Goal: Task Accomplishment & Management: Manage account settings

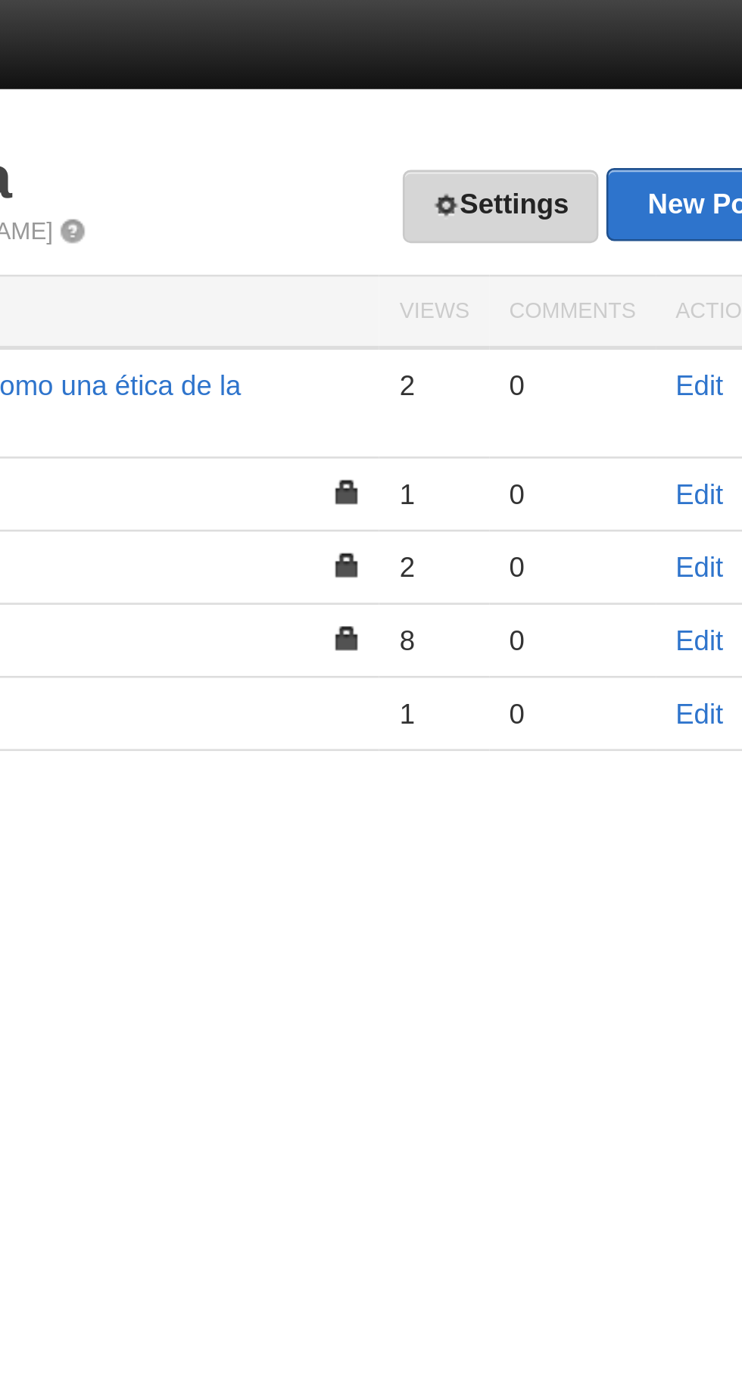
click at [593, 73] on link "Settings" at bounding box center [587, 79] width 75 height 28
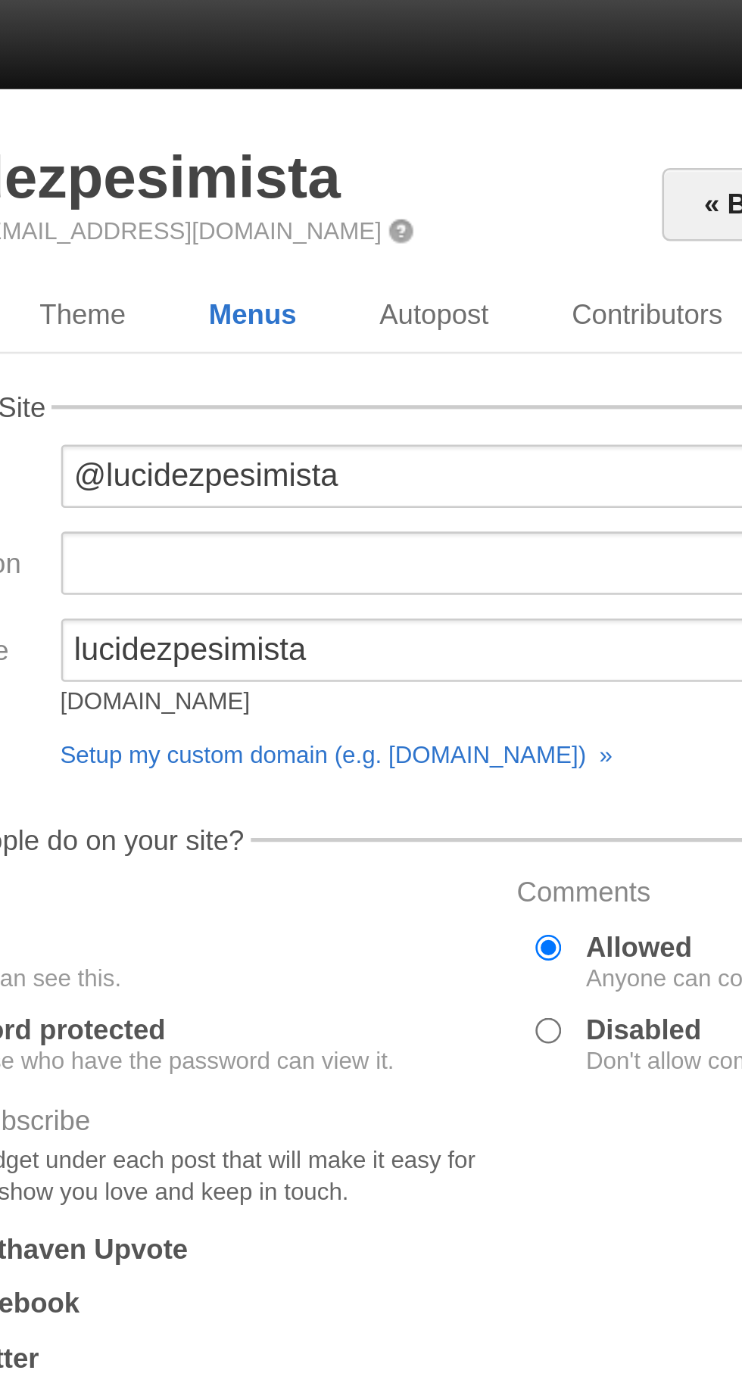
click at [385, 123] on link "Menus" at bounding box center [367, 120] width 65 height 30
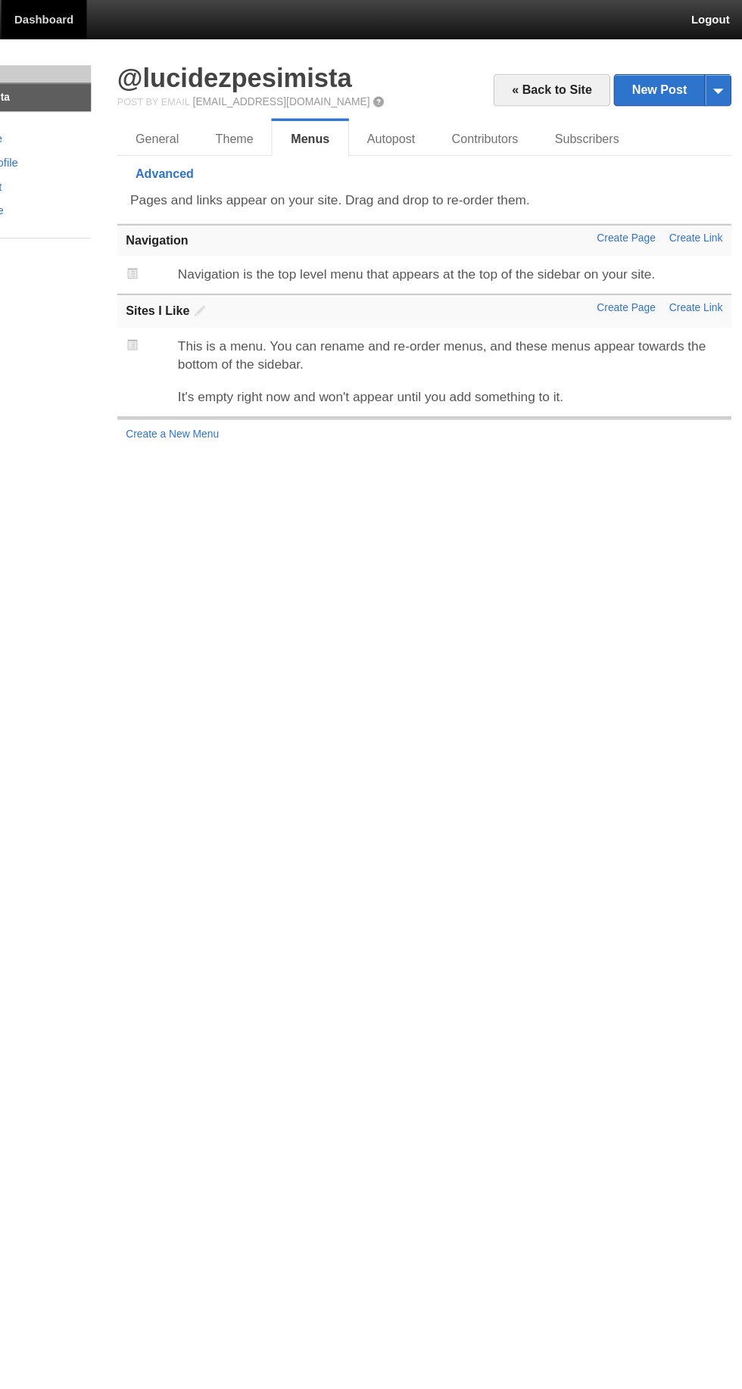
click at [279, 136] on link "Advanced" at bounding box center [238, 151] width 83 height 30
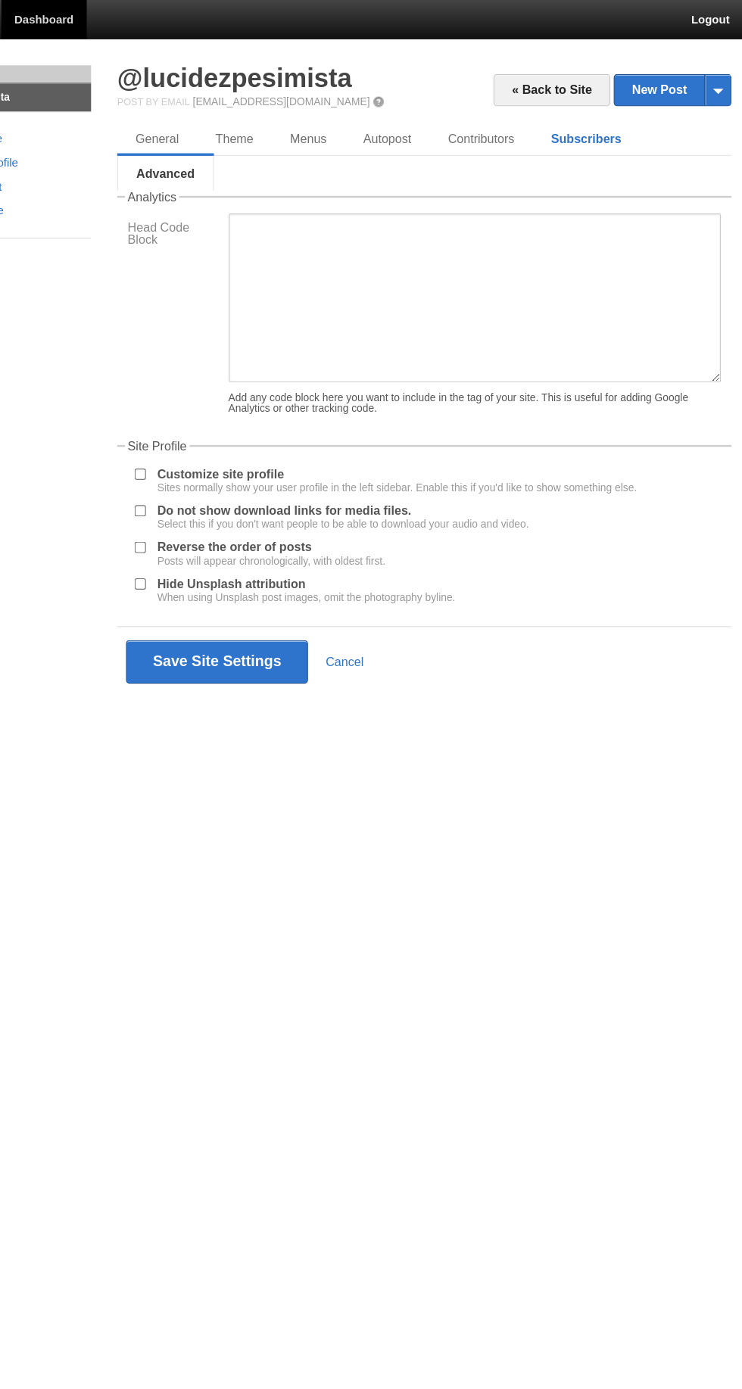
click at [616, 120] on link "Subscribers" at bounding box center [604, 120] width 93 height 30
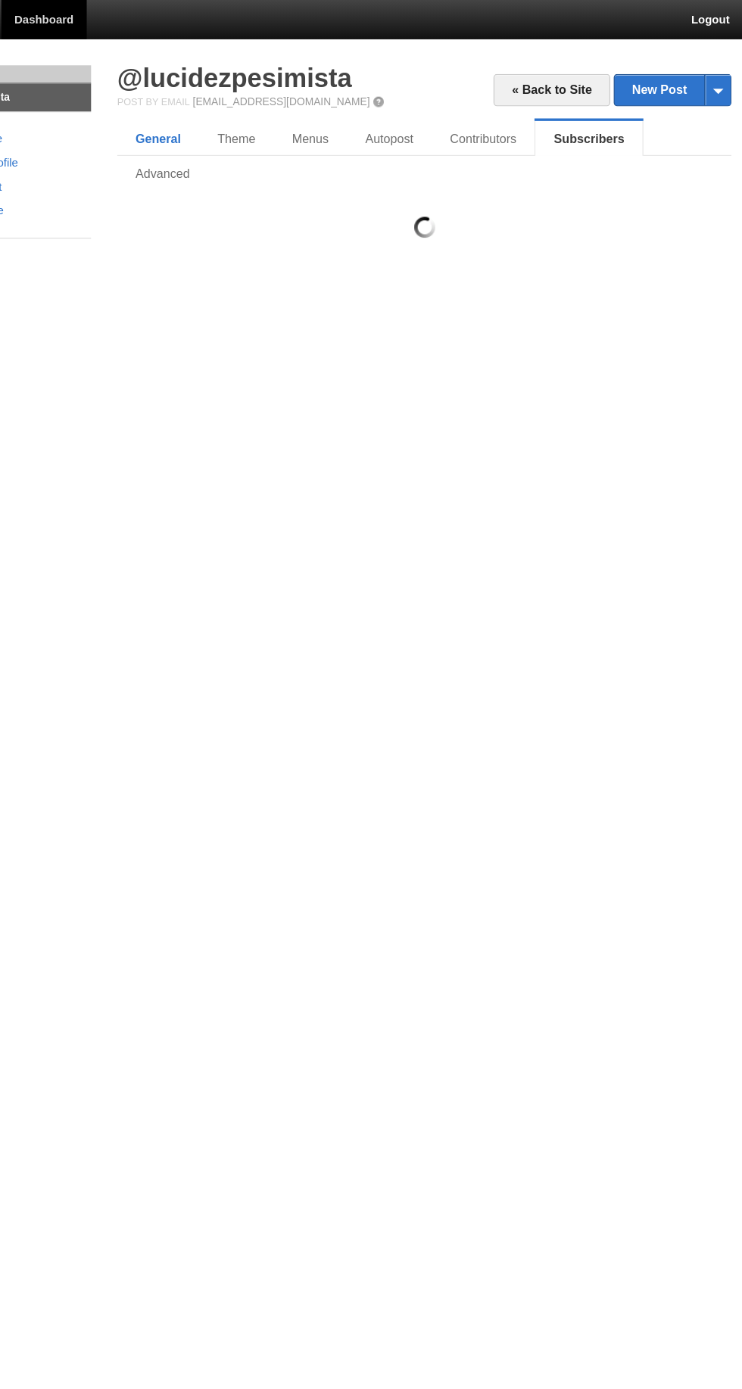
click at [203, 112] on link "General" at bounding box center [232, 120] width 71 height 30
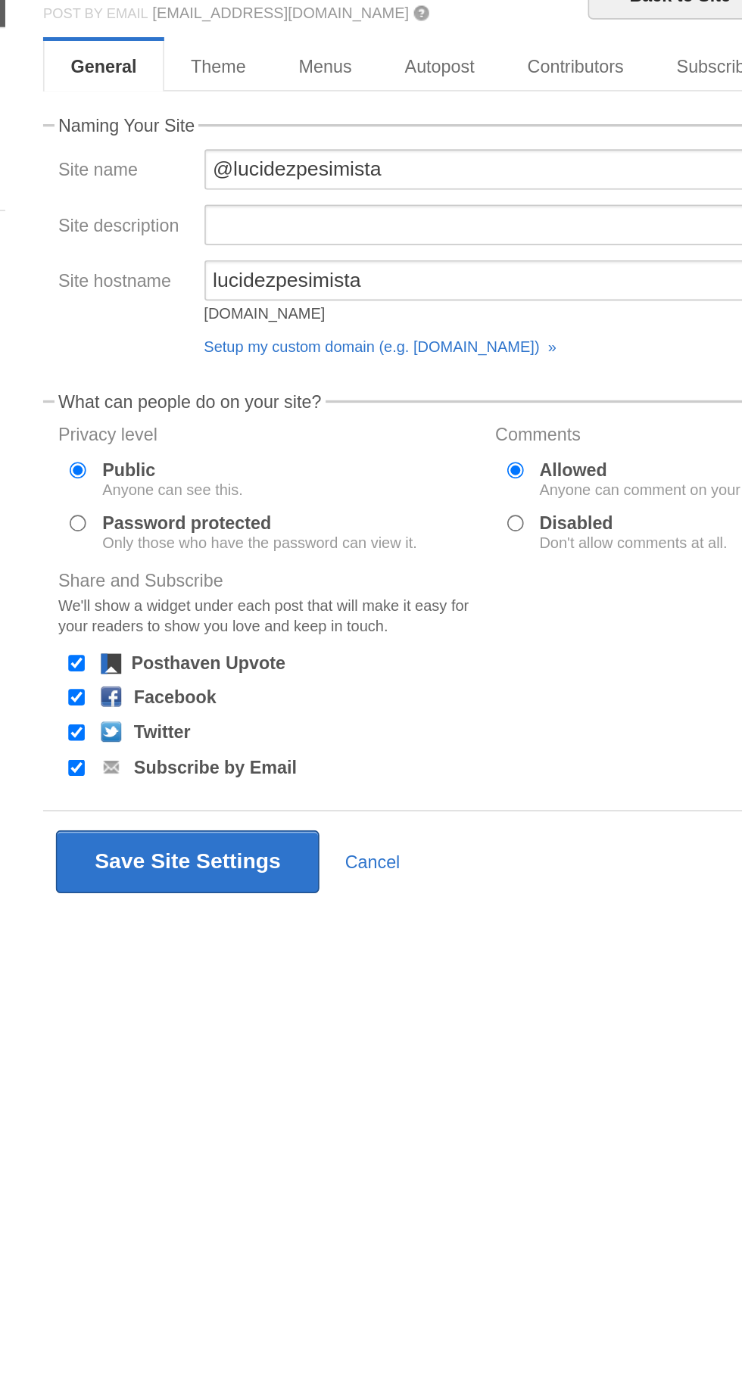
click at [503, 407] on div "Don't allow comments at all." at bounding box center [551, 406] width 113 height 9
click at [485, 400] on input "Disabled Don't allow comments at all." at bounding box center [481, 395] width 10 height 10
radio input "true"
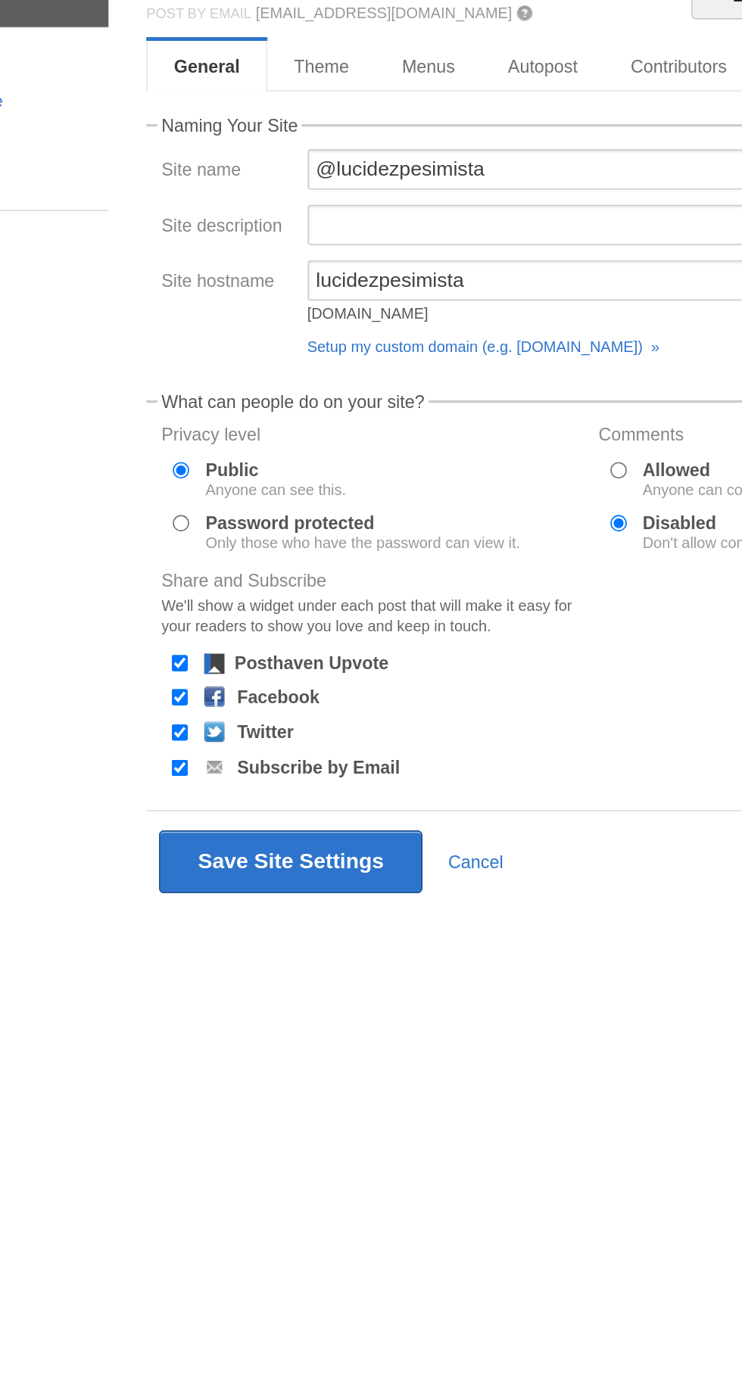
click at [217, 479] on input "Posthaven Upvote" at bounding box center [217, 479] width 10 height 10
checkbox input "false"
click at [212, 504] on input "Facebook" at bounding box center [217, 499] width 10 height 10
checkbox input "false"
click at [213, 525] on input "Twitter" at bounding box center [217, 521] width 10 height 10
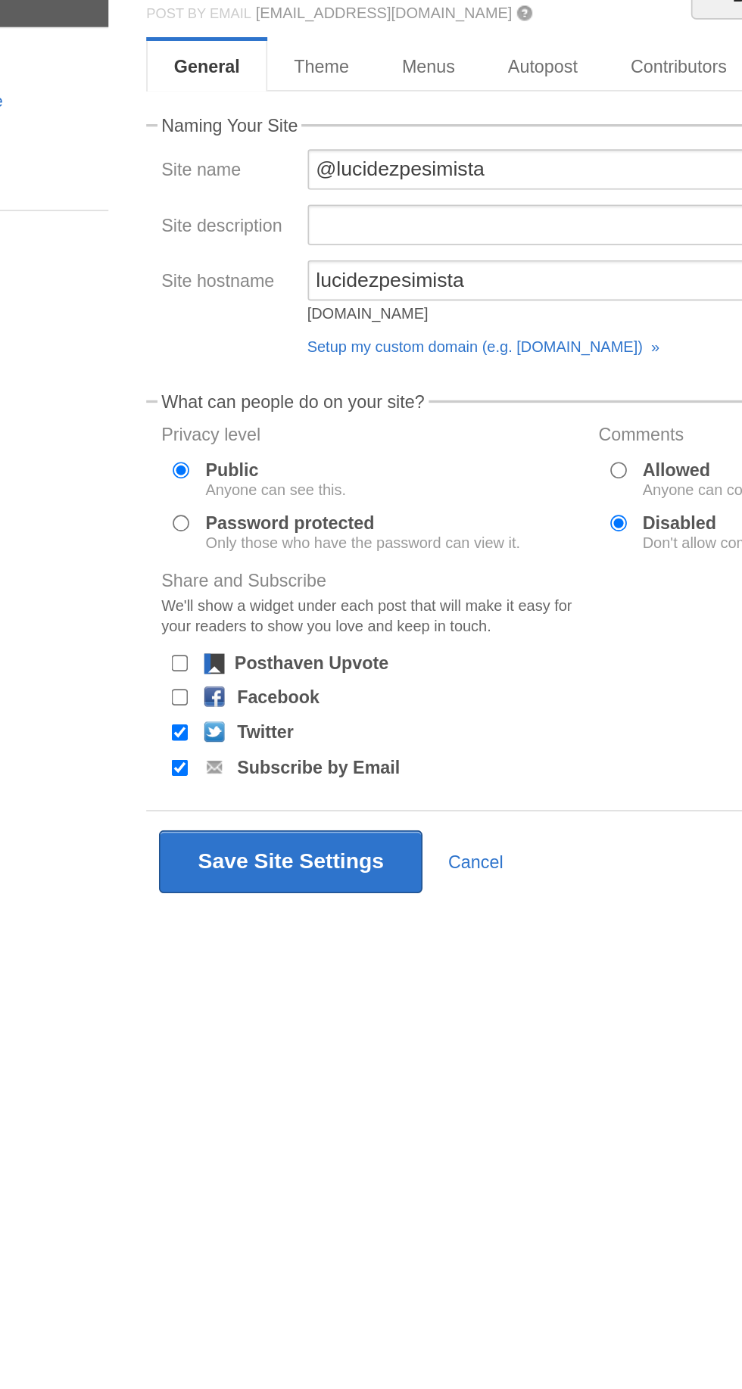
checkbox input "false"
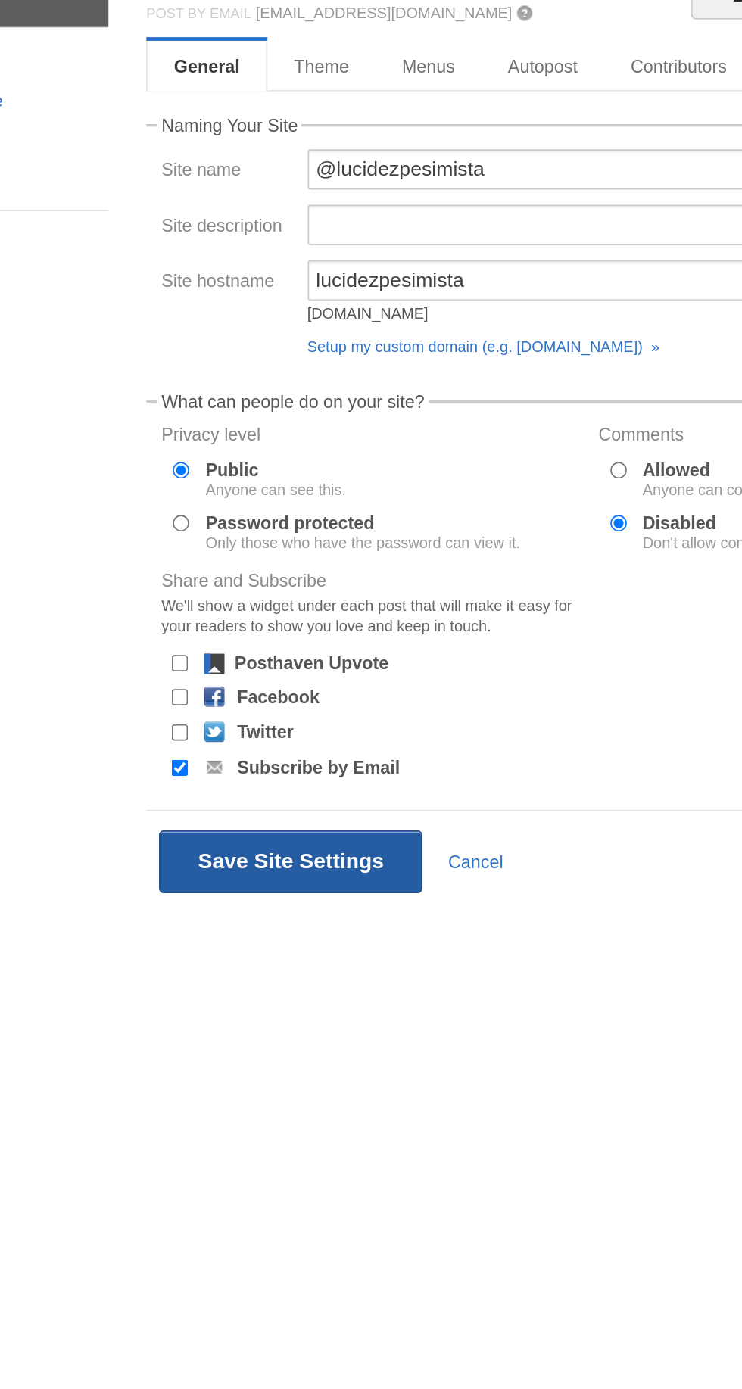
click at [274, 609] on button "Save Site Settings" at bounding box center [283, 598] width 158 height 38
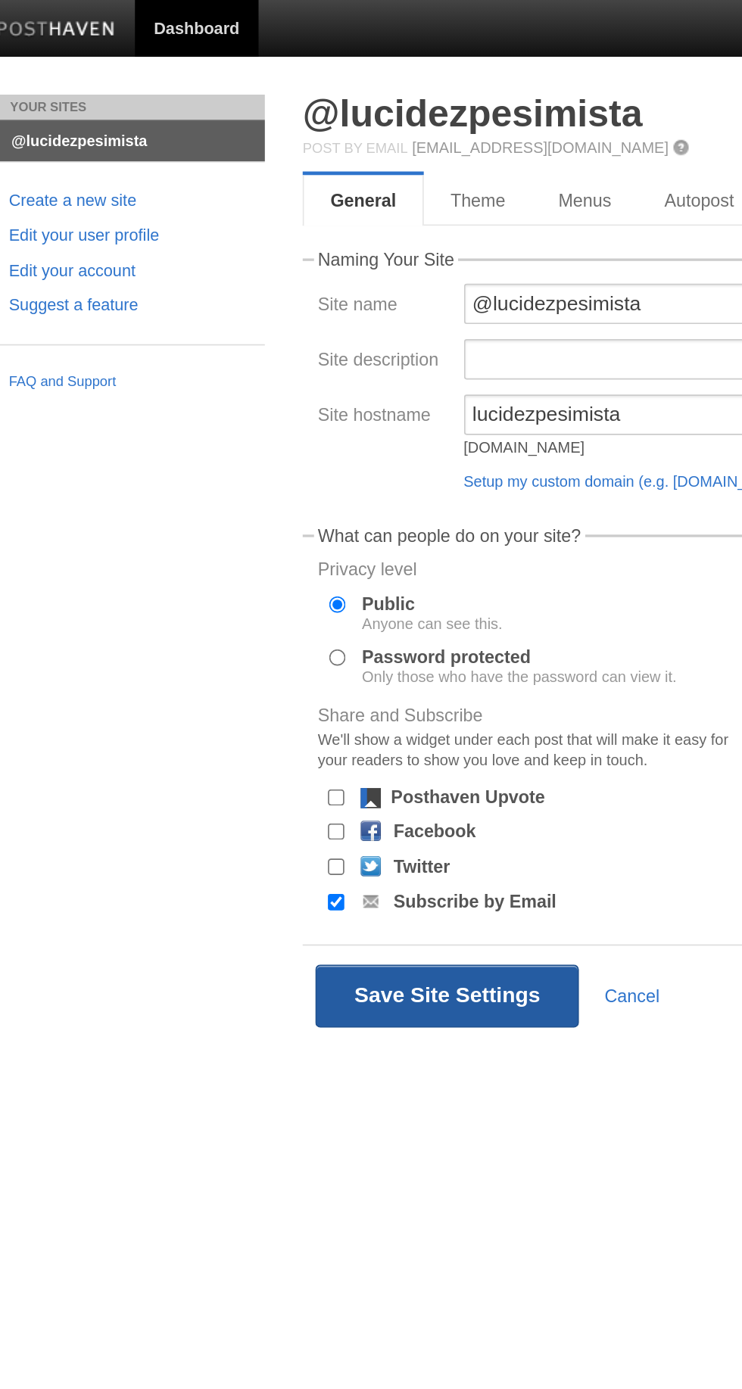
click at [257, 588] on button "Save Site Settings" at bounding box center [283, 598] width 158 height 38
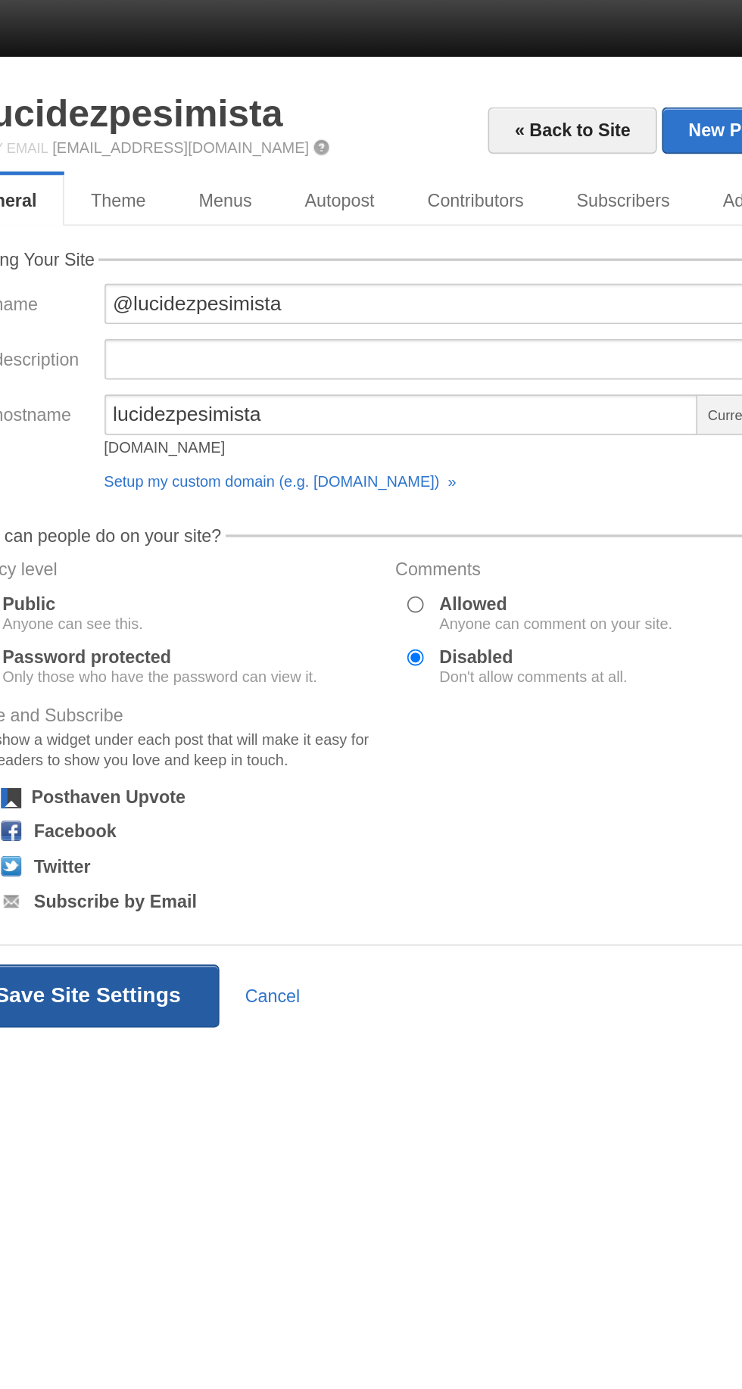
click at [319, 610] on button "Save Site Settings" at bounding box center [283, 598] width 158 height 38
click at [323, 604] on button "Save Site Settings" at bounding box center [283, 598] width 158 height 38
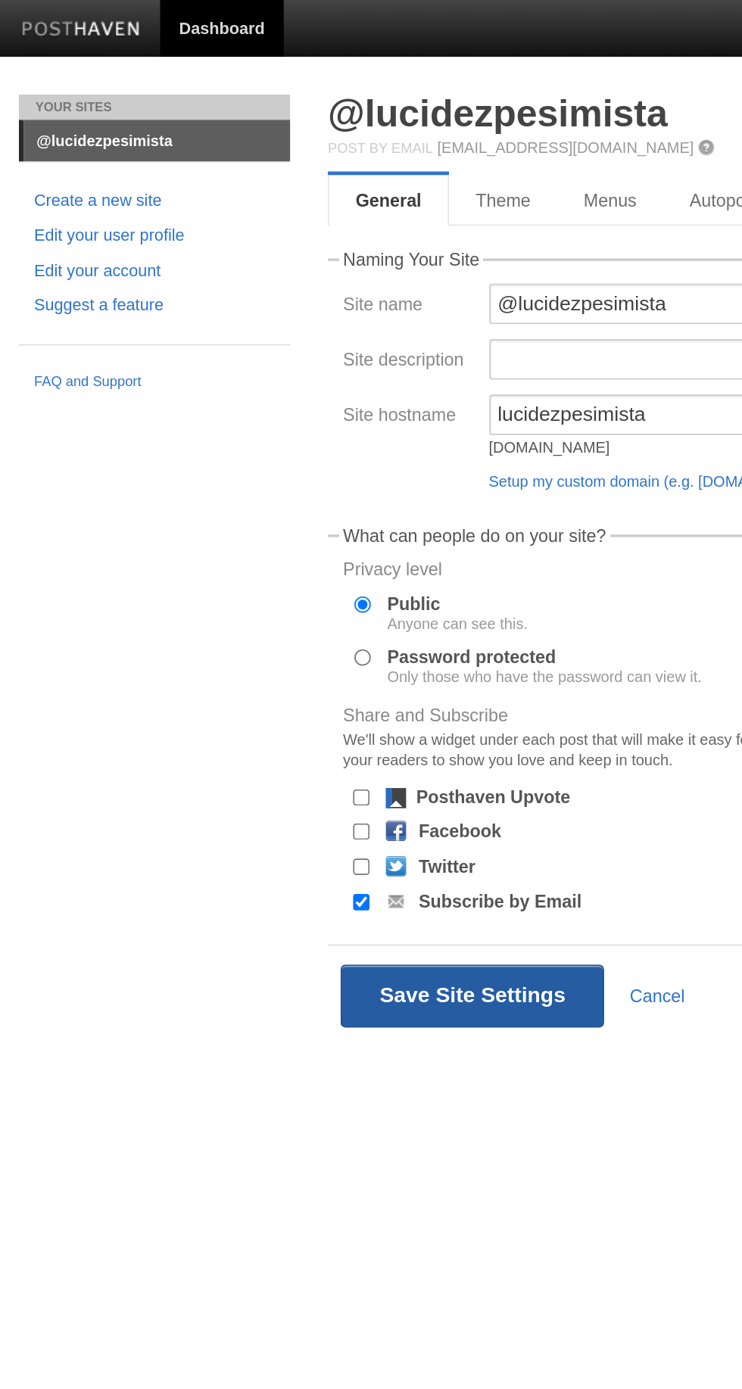
click at [247, 604] on button "Save Site Settings" at bounding box center [283, 598] width 158 height 38
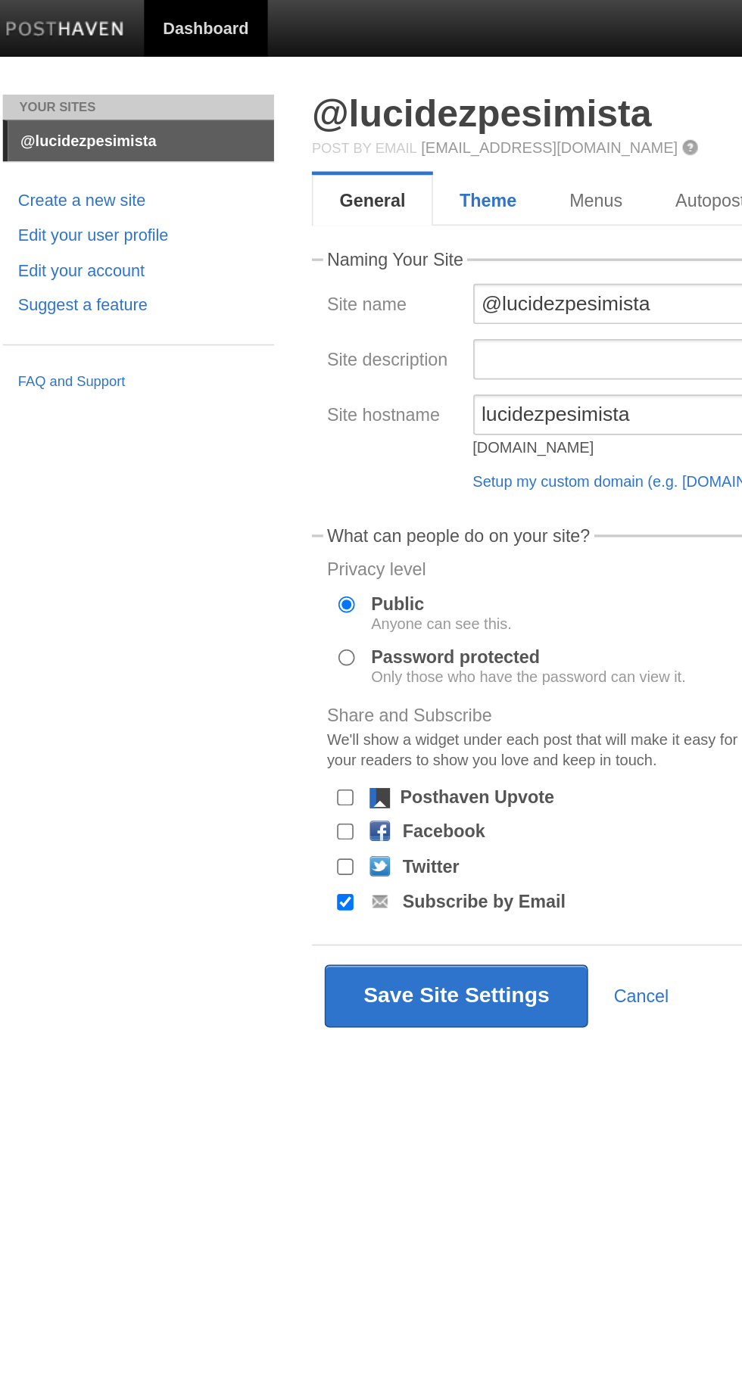
click at [306, 129] on link "Theme" at bounding box center [303, 120] width 66 height 30
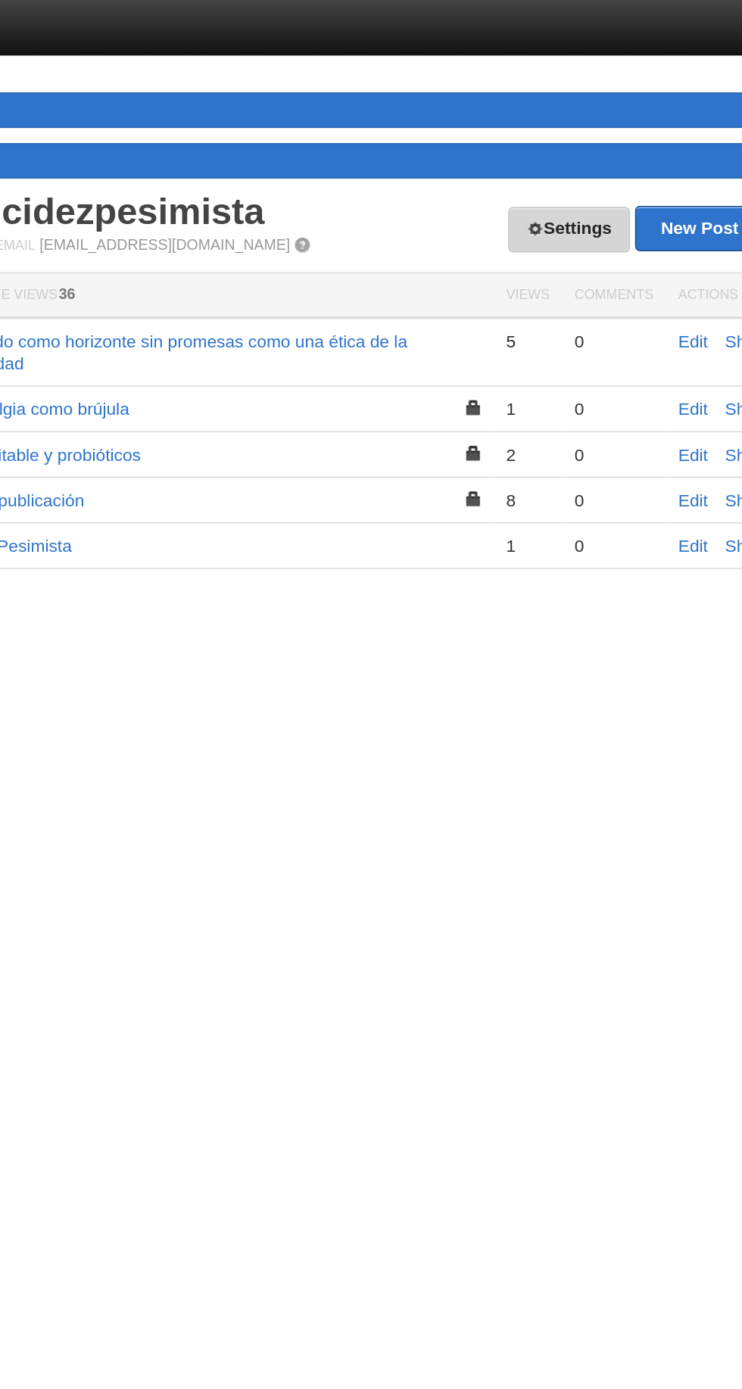
click at [581, 153] on link "Settings" at bounding box center [587, 141] width 75 height 28
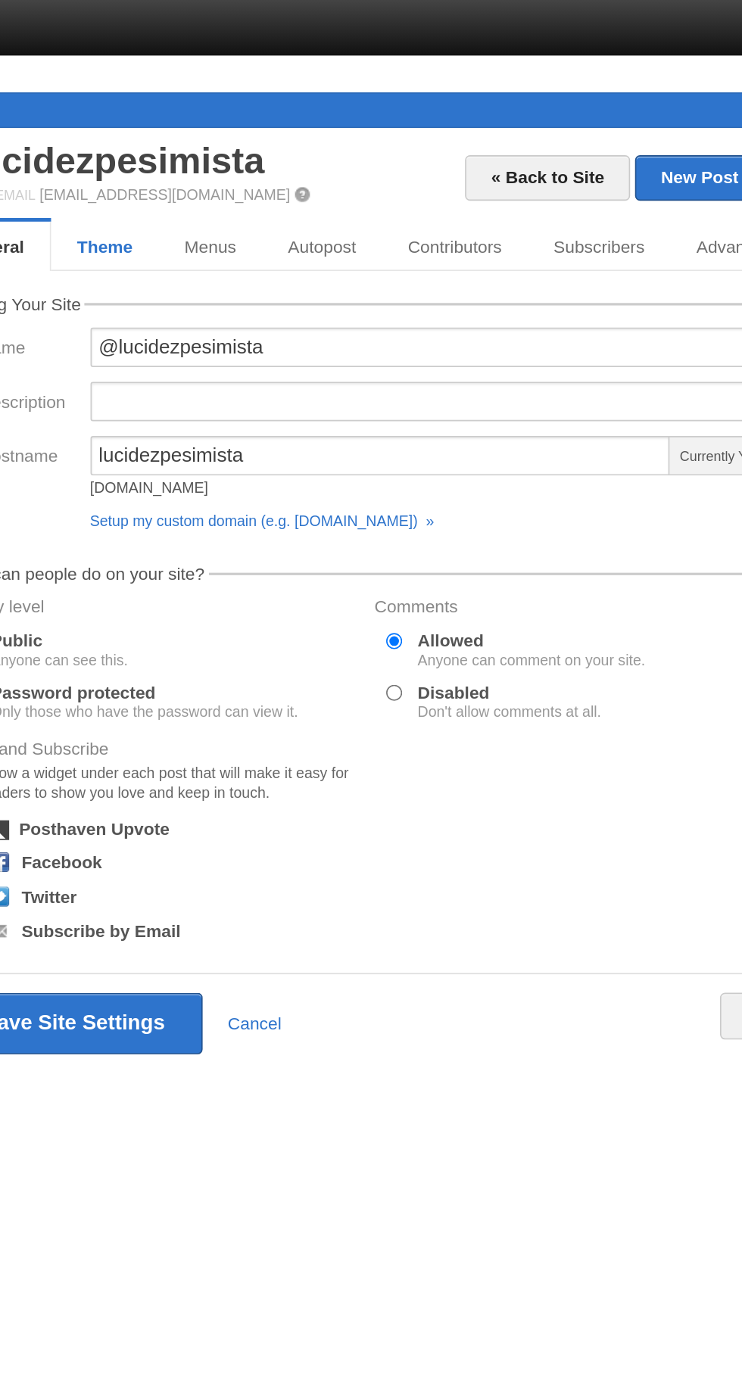
click at [312, 151] on link "Theme" at bounding box center [303, 151] width 66 height 30
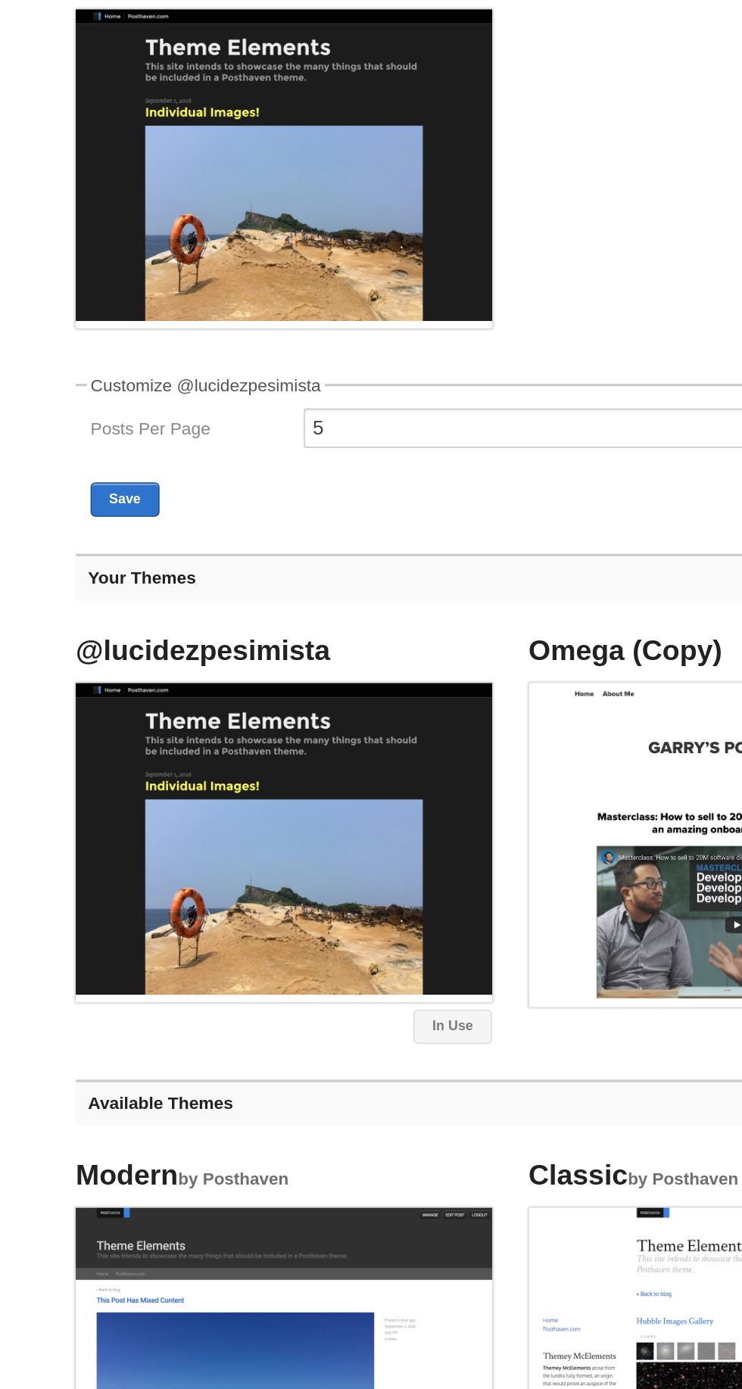
click at [308, 830] on img at bounding box center [325, 771] width 256 height 192
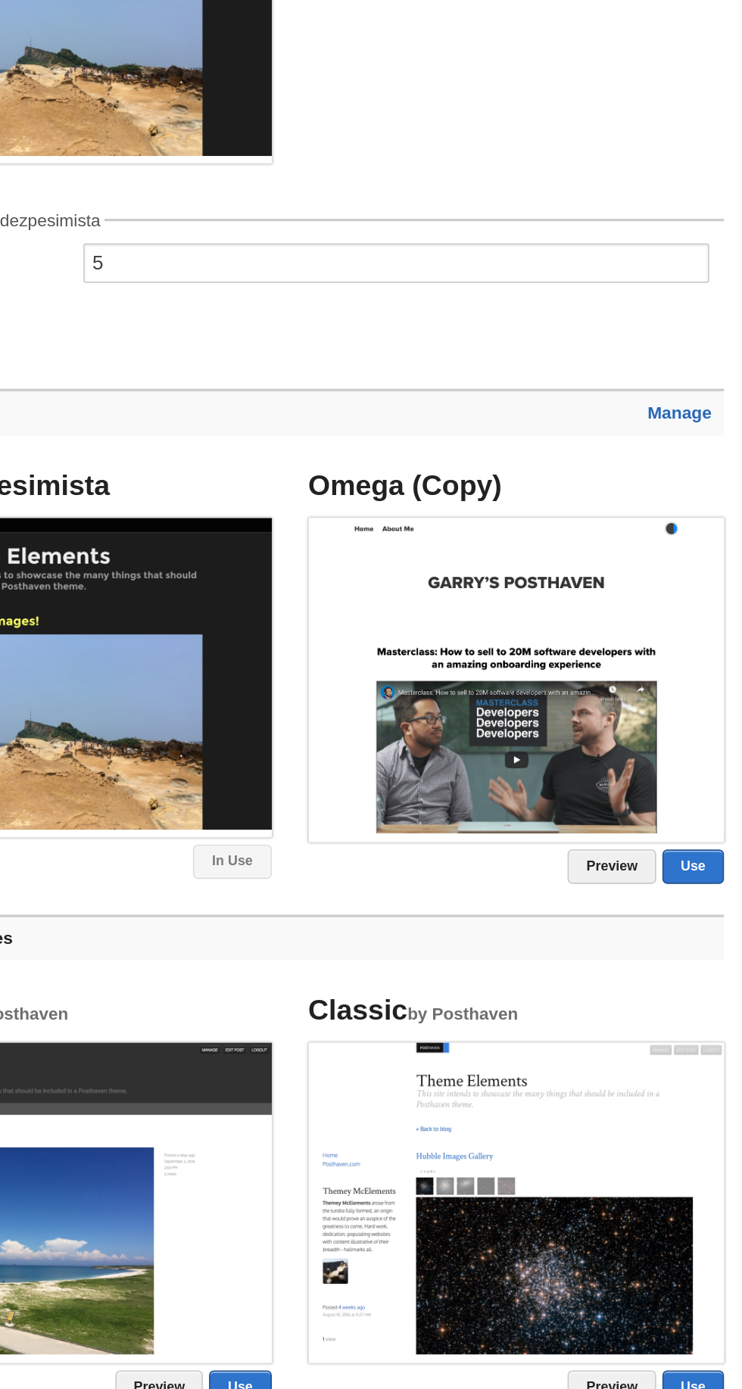
click at [709, 616] on link "Manage" at bounding box center [703, 610] width 39 height 12
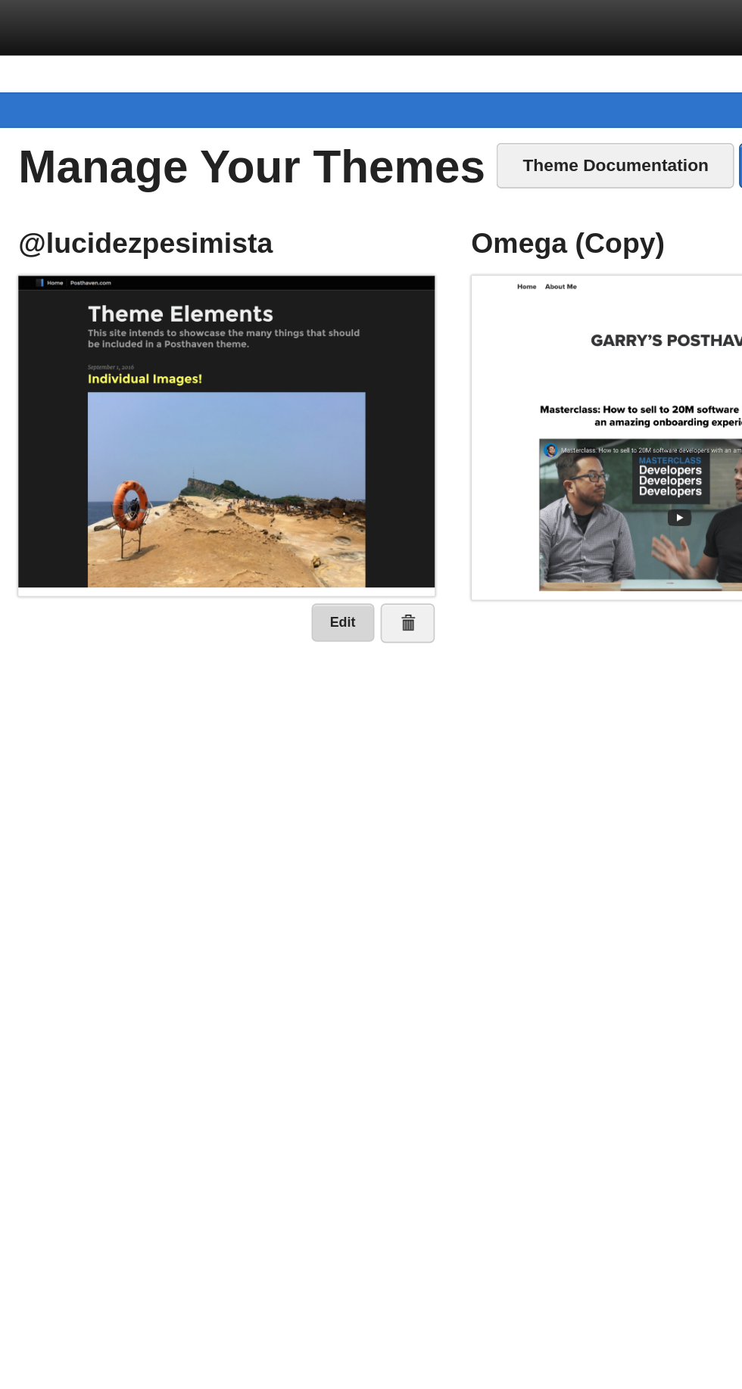
click at [393, 385] on link "Edit" at bounding box center [396, 382] width 39 height 23
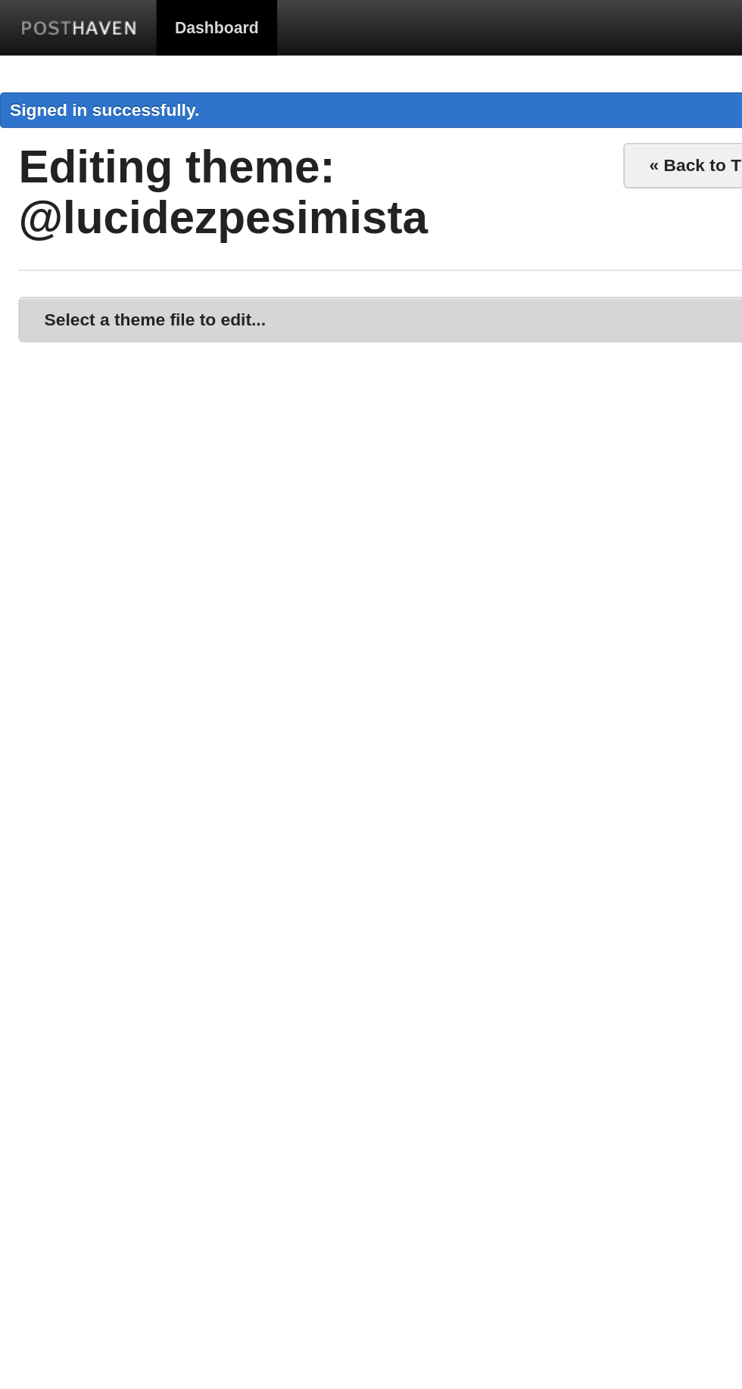
click at [332, 204] on link "Select a theme file to edit..." at bounding box center [371, 196] width 718 height 27
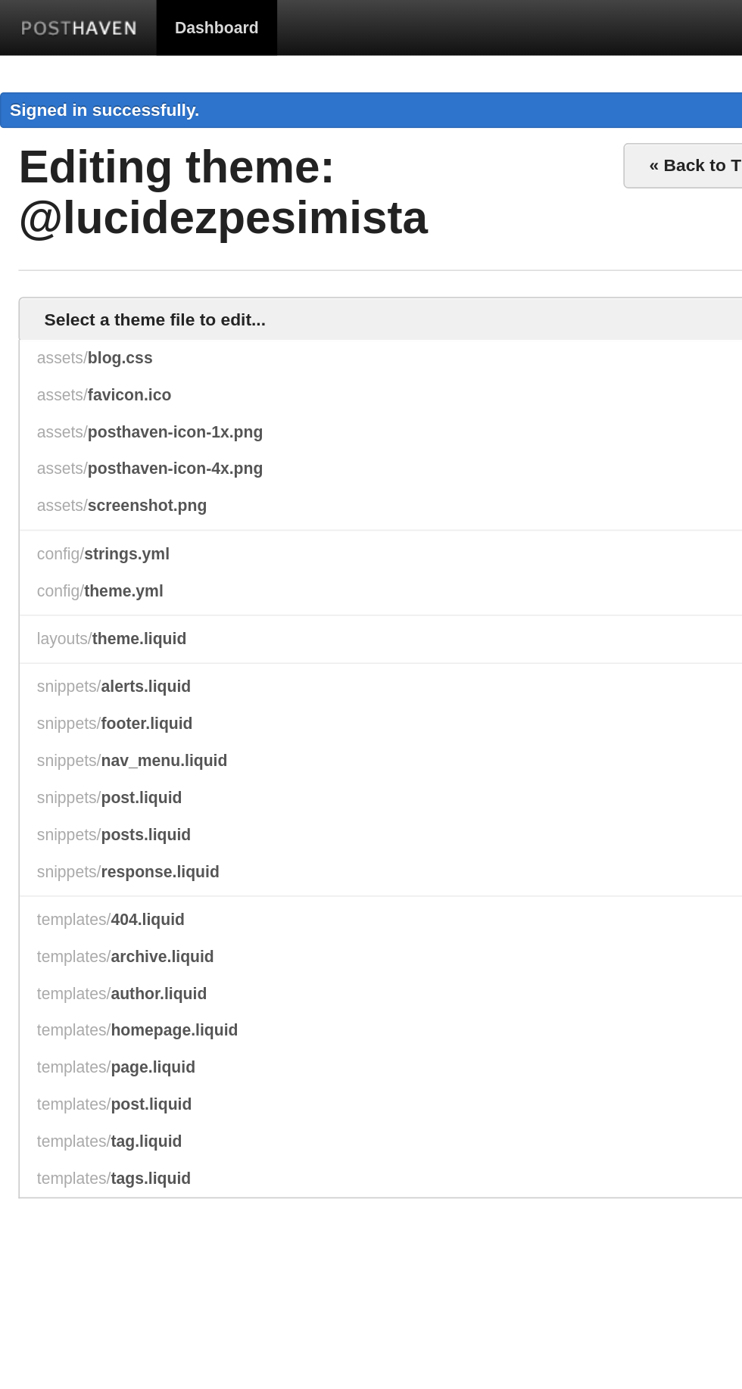
click at [56, 366] on span "theme.yml" at bounding box center [75, 362] width 48 height 11
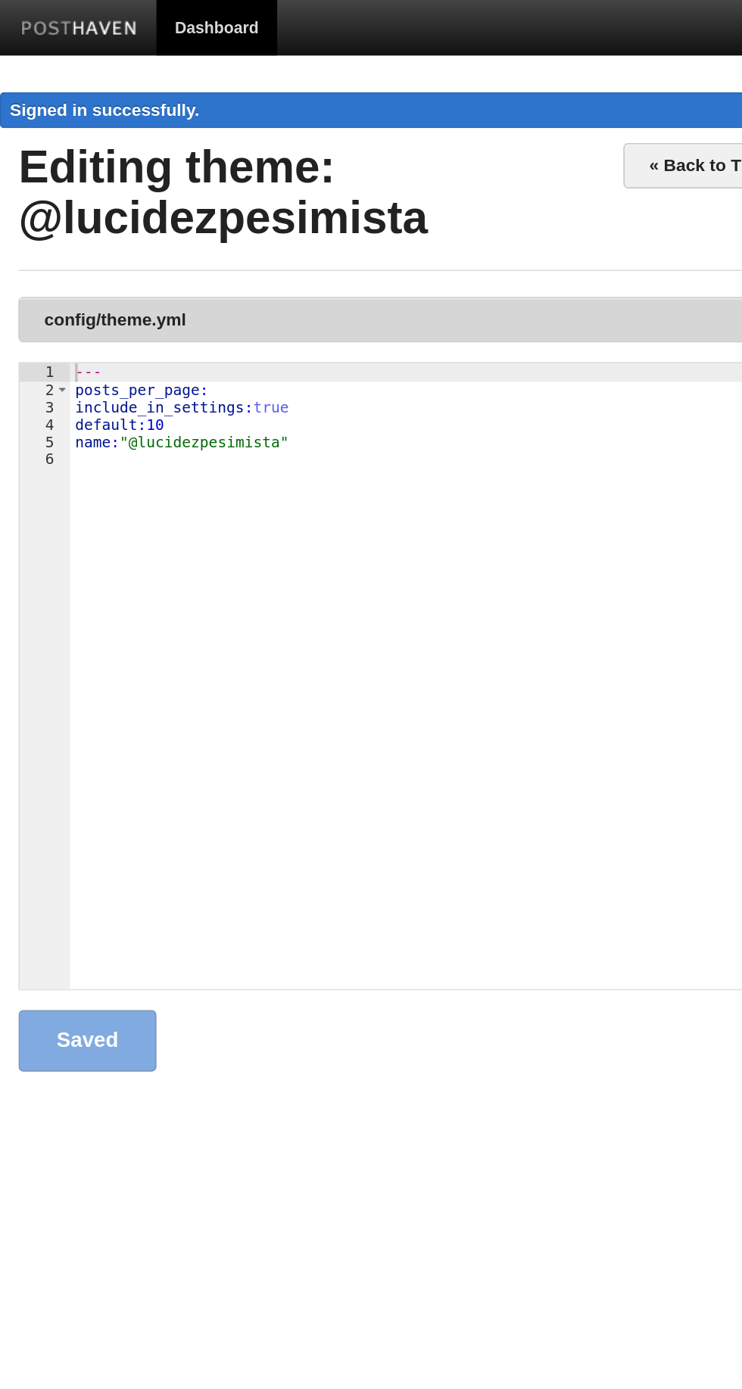
click at [317, 192] on link "config/theme.yml" at bounding box center [371, 196] width 718 height 27
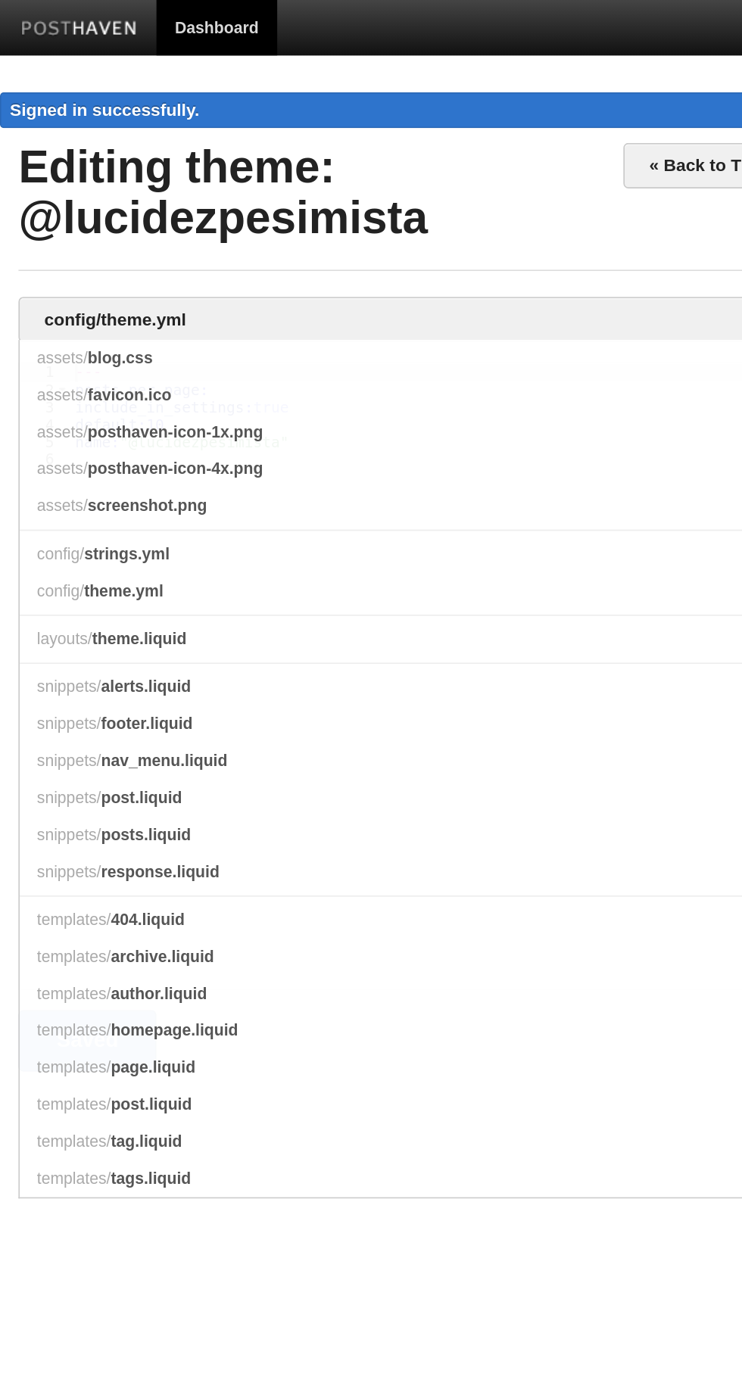
click at [80, 445] on span "footer.liquid" at bounding box center [90, 444] width 56 height 11
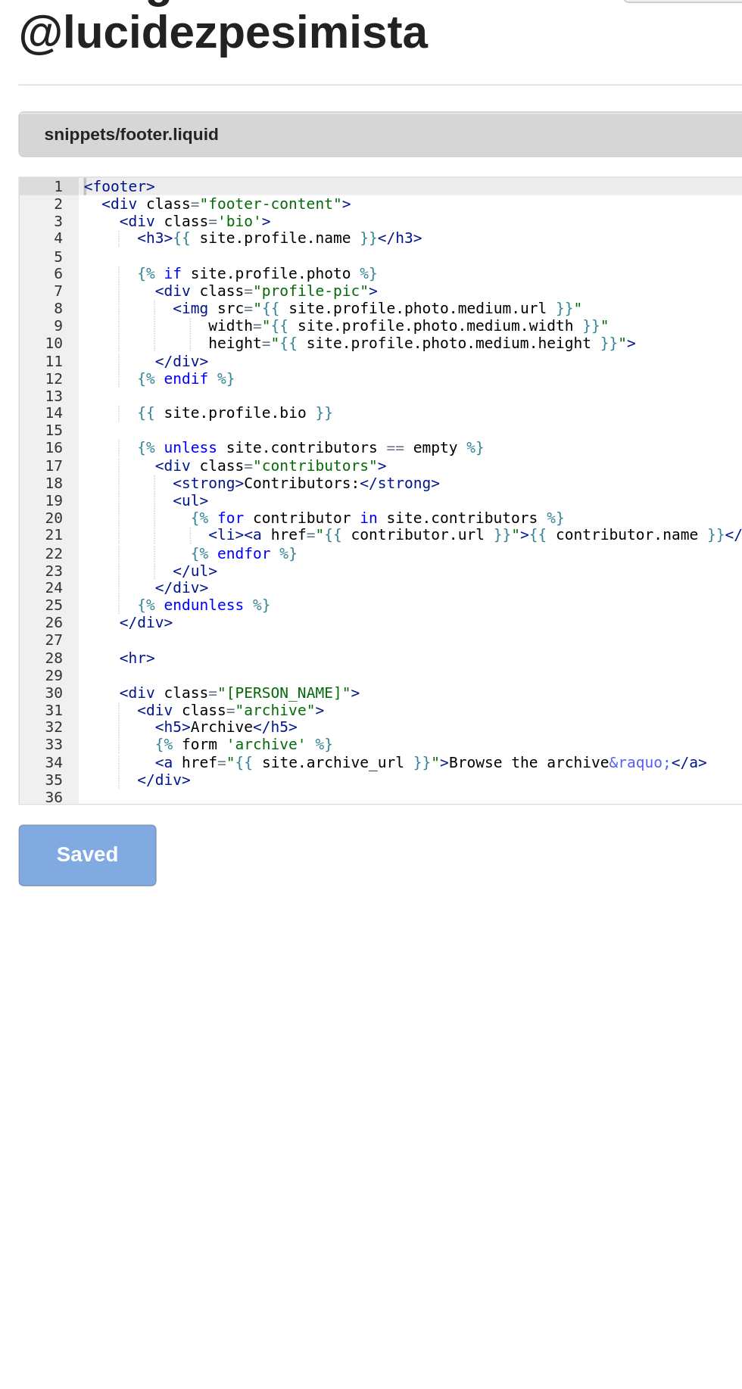
click at [322, 203] on link "snippets/footer.liquid" at bounding box center [371, 196] width 718 height 27
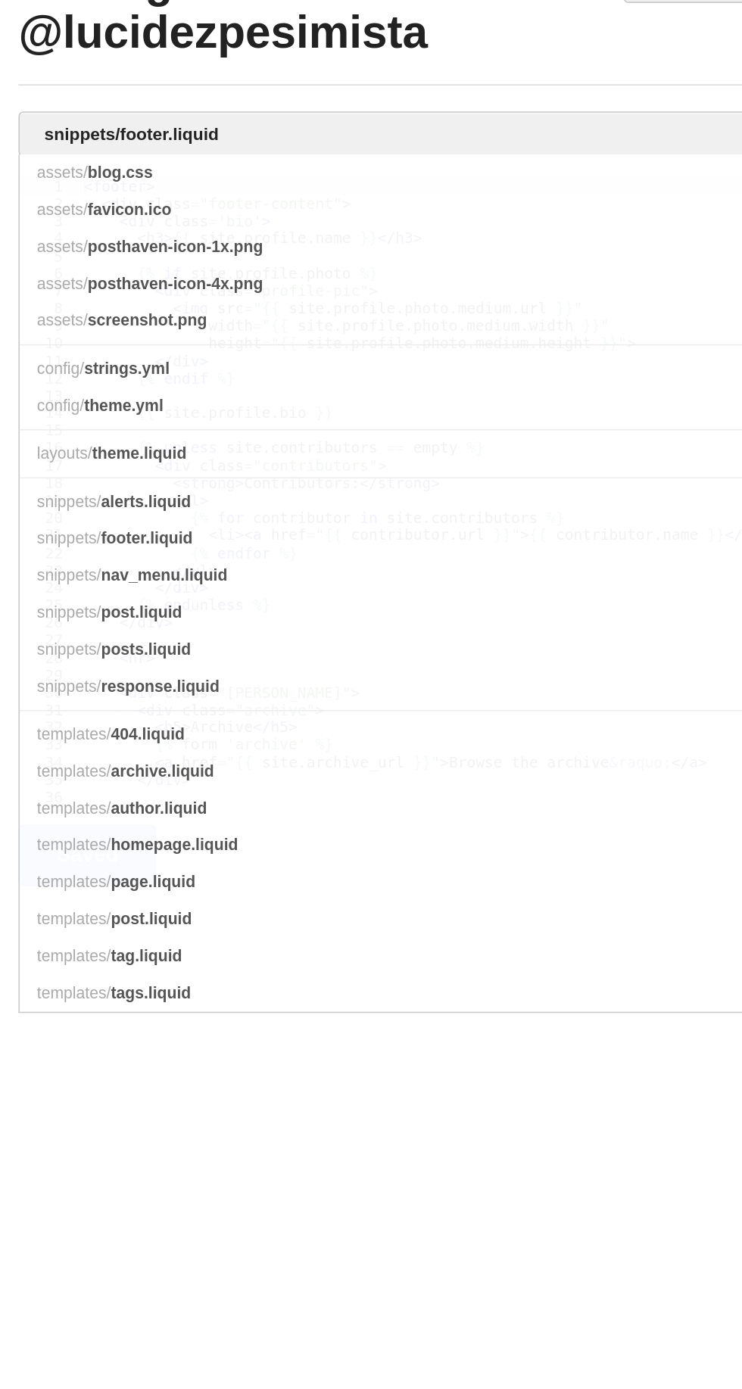
click at [63, 361] on span "theme.yml" at bounding box center [75, 362] width 48 height 11
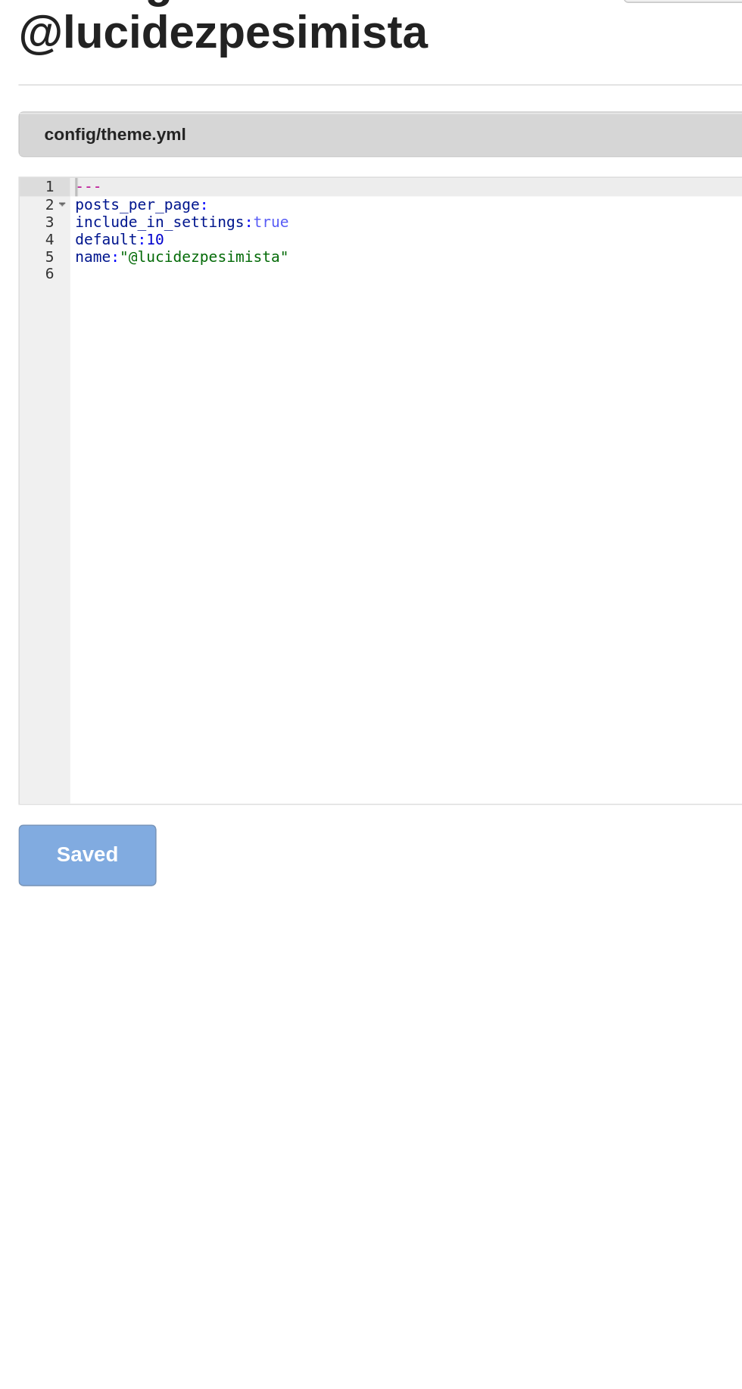
click at [338, 207] on link "config/theme.yml" at bounding box center [371, 196] width 718 height 27
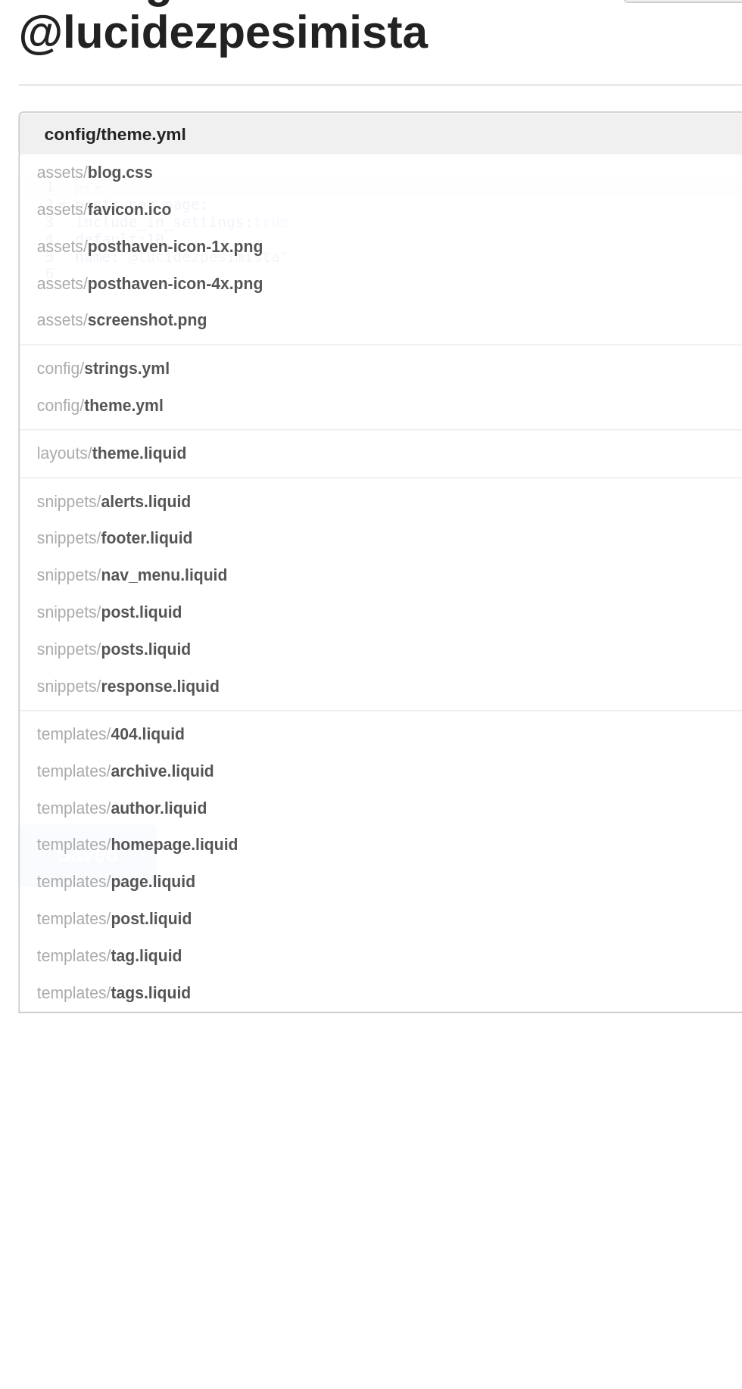
click at [247, 407] on li at bounding box center [371, 407] width 718 height 1
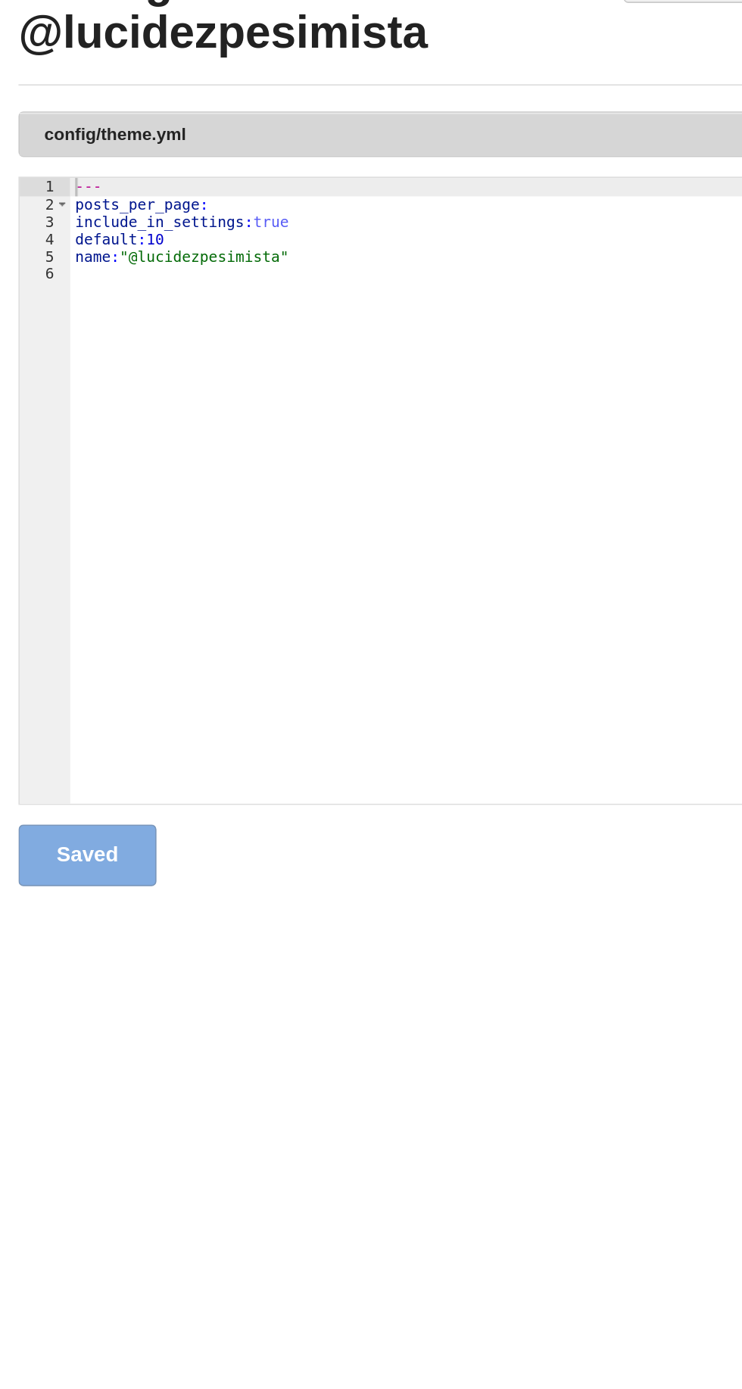
click at [323, 200] on link "config/theme.yml" at bounding box center [371, 196] width 718 height 27
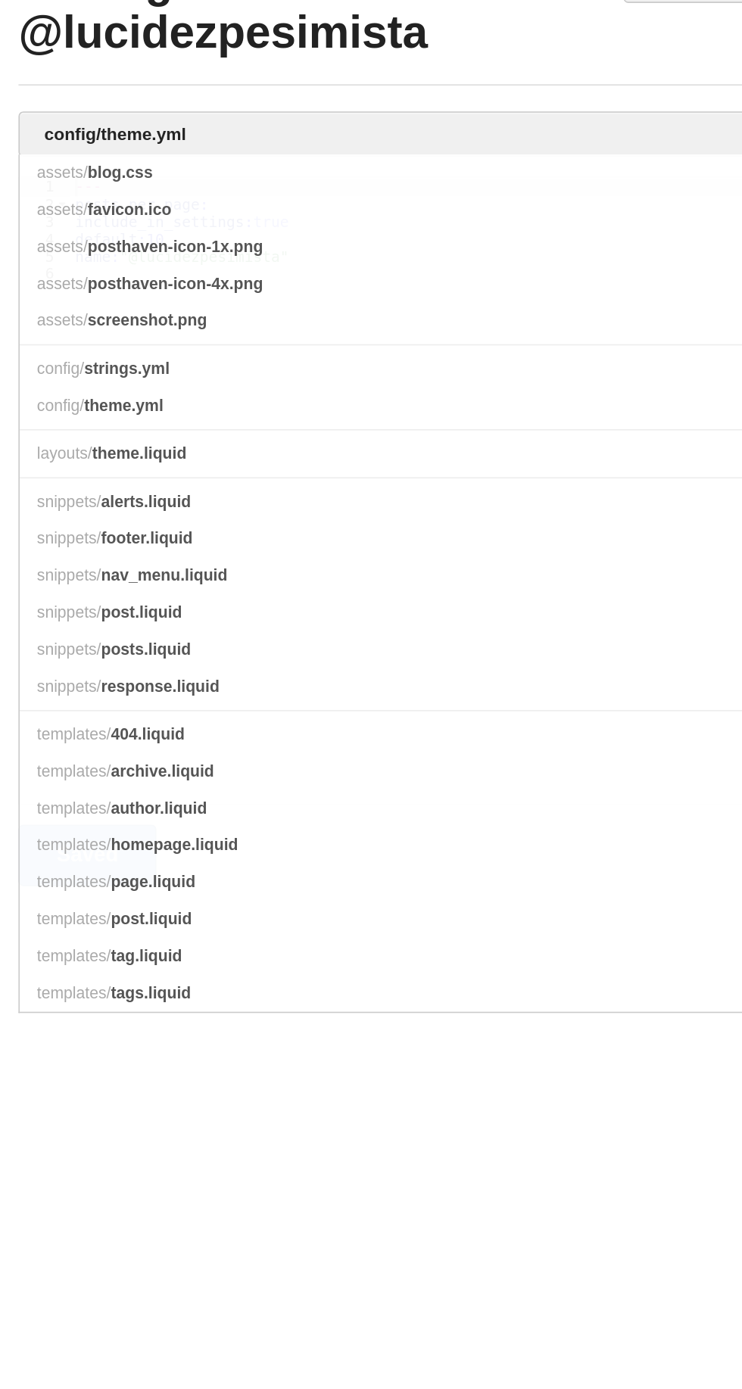
click at [55, 394] on span "layouts/" at bounding box center [40, 392] width 34 height 11
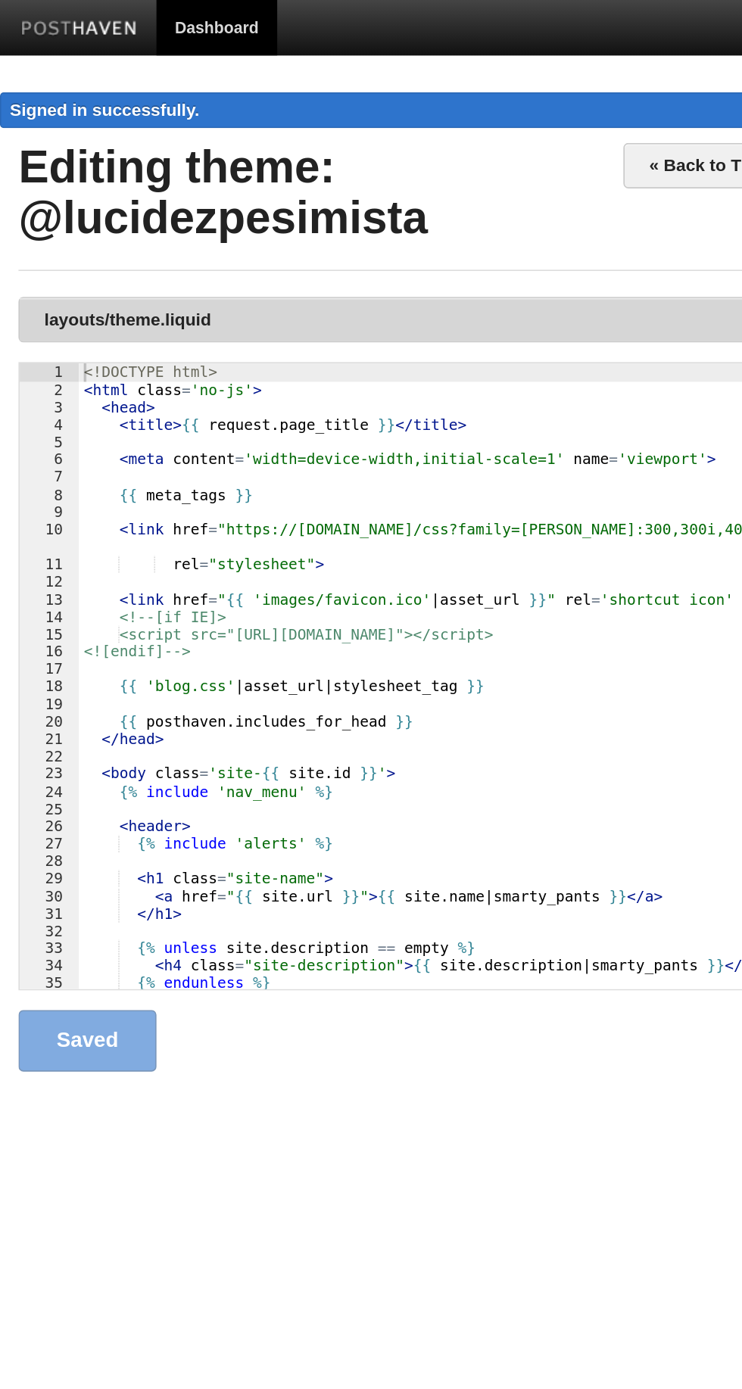
click at [391, 204] on link "layouts/theme.liquid" at bounding box center [371, 196] width 718 height 27
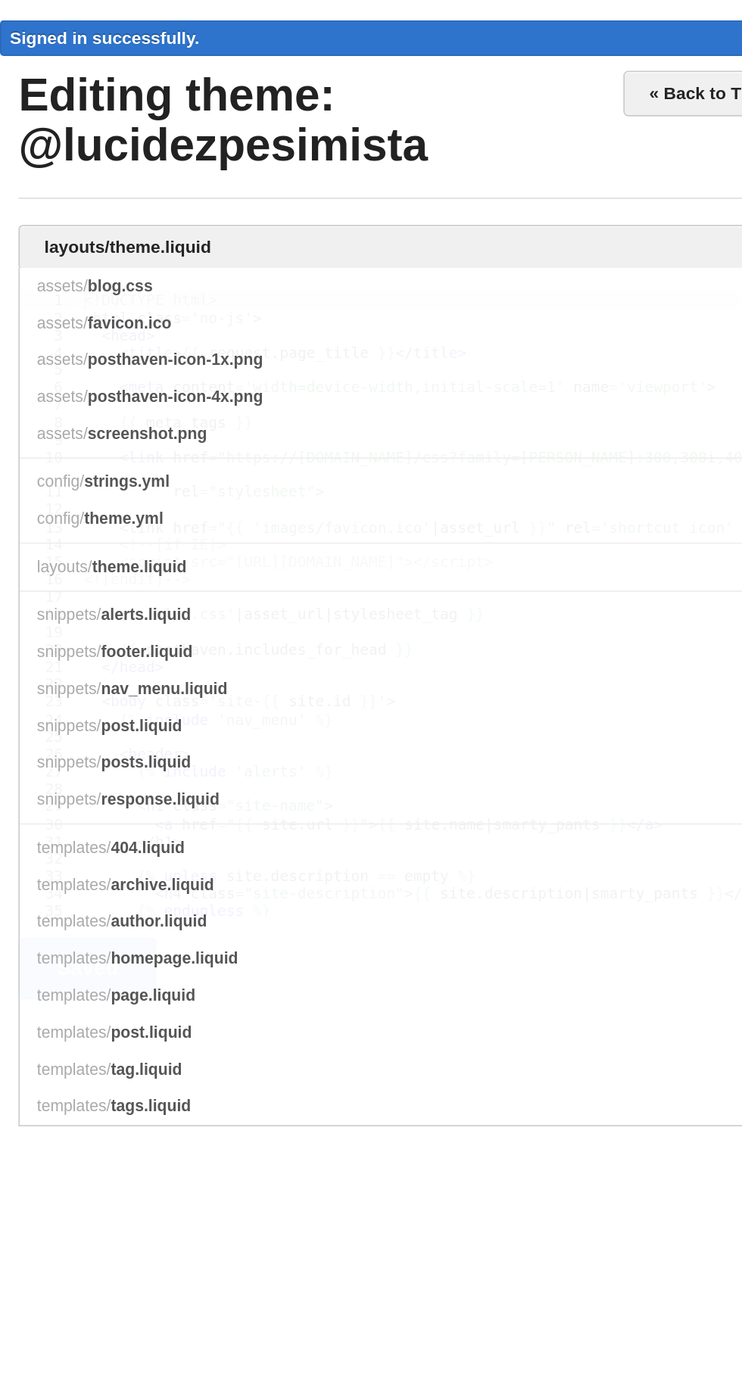
click at [219, 515] on link "snippets/ posts.liquid" at bounding box center [371, 513] width 718 height 23
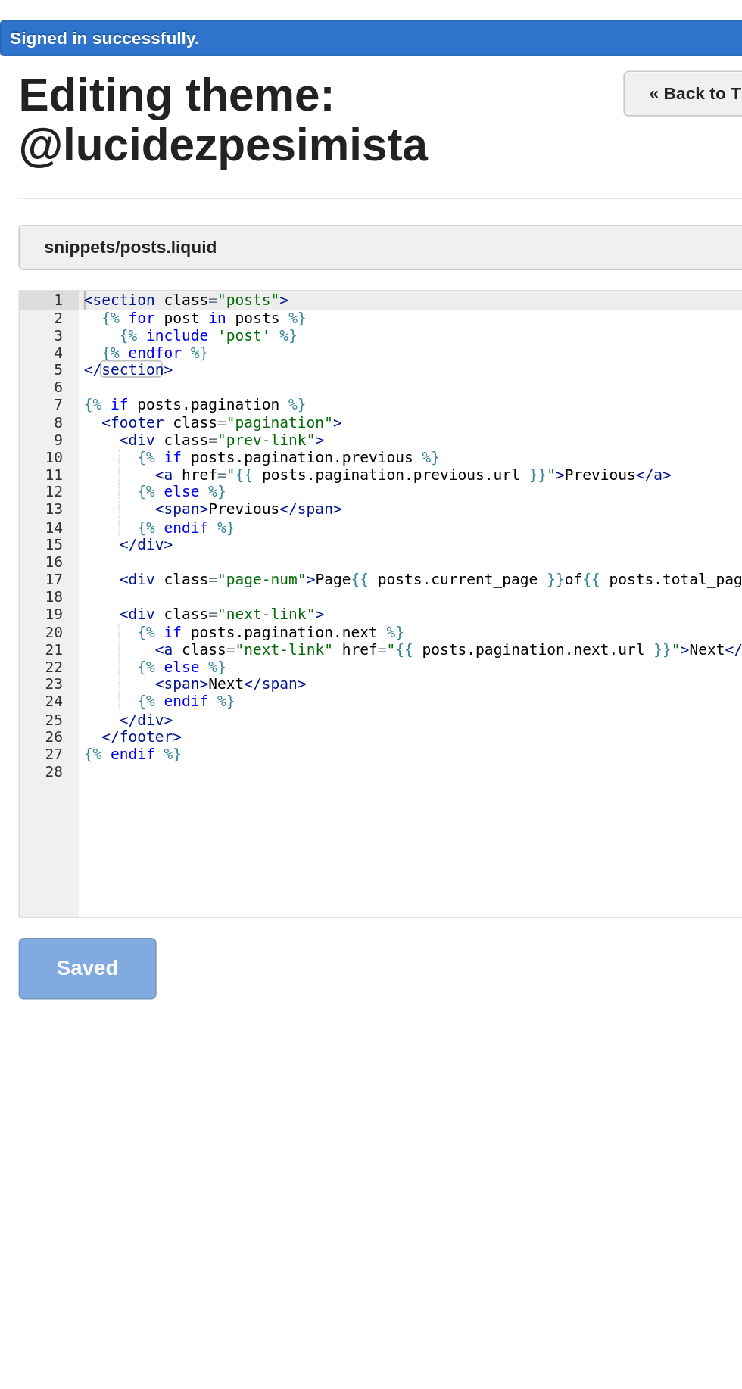
click at [356, 477] on div "< section class = "posts" > {% for post in posts %} {% include 'post' %} {% end…" at bounding box center [389, 426] width 682 height 407
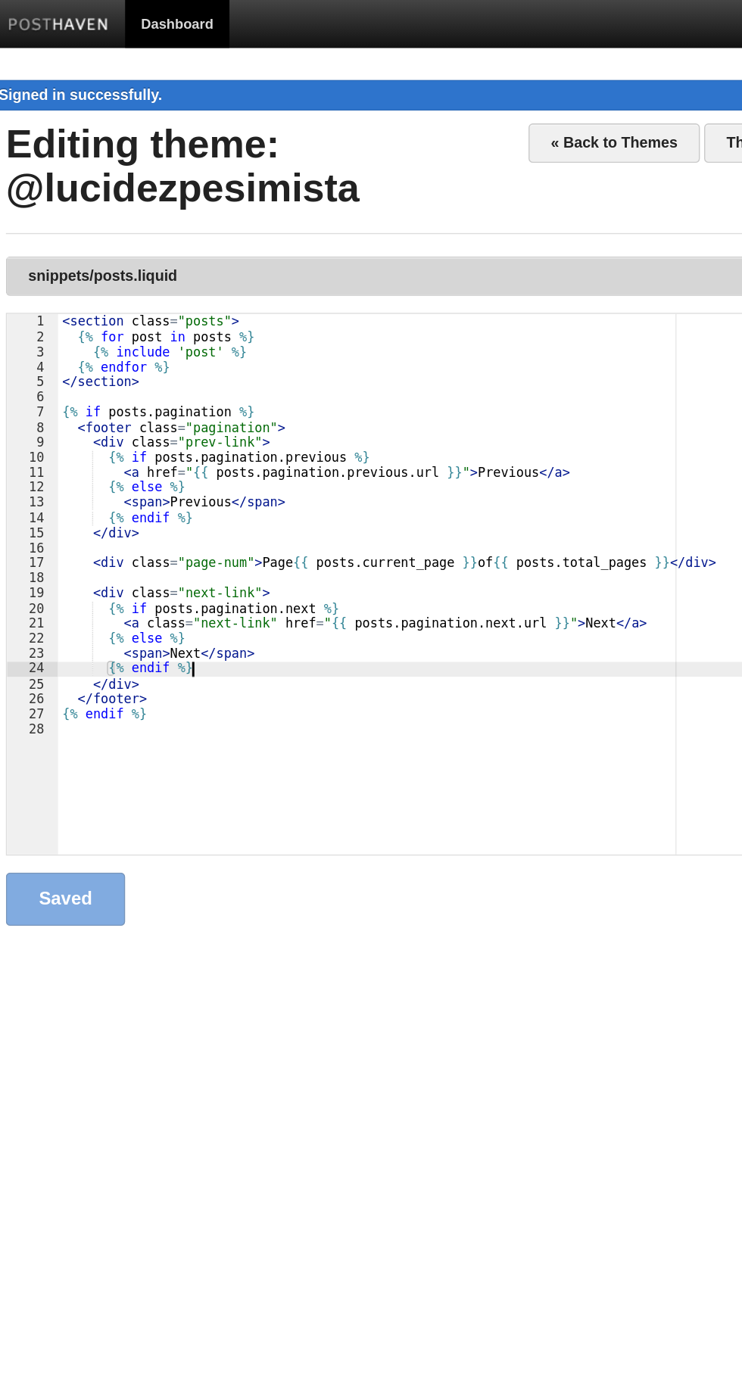
click at [428, 205] on link "snippets/posts.liquid" at bounding box center [371, 196] width 718 height 27
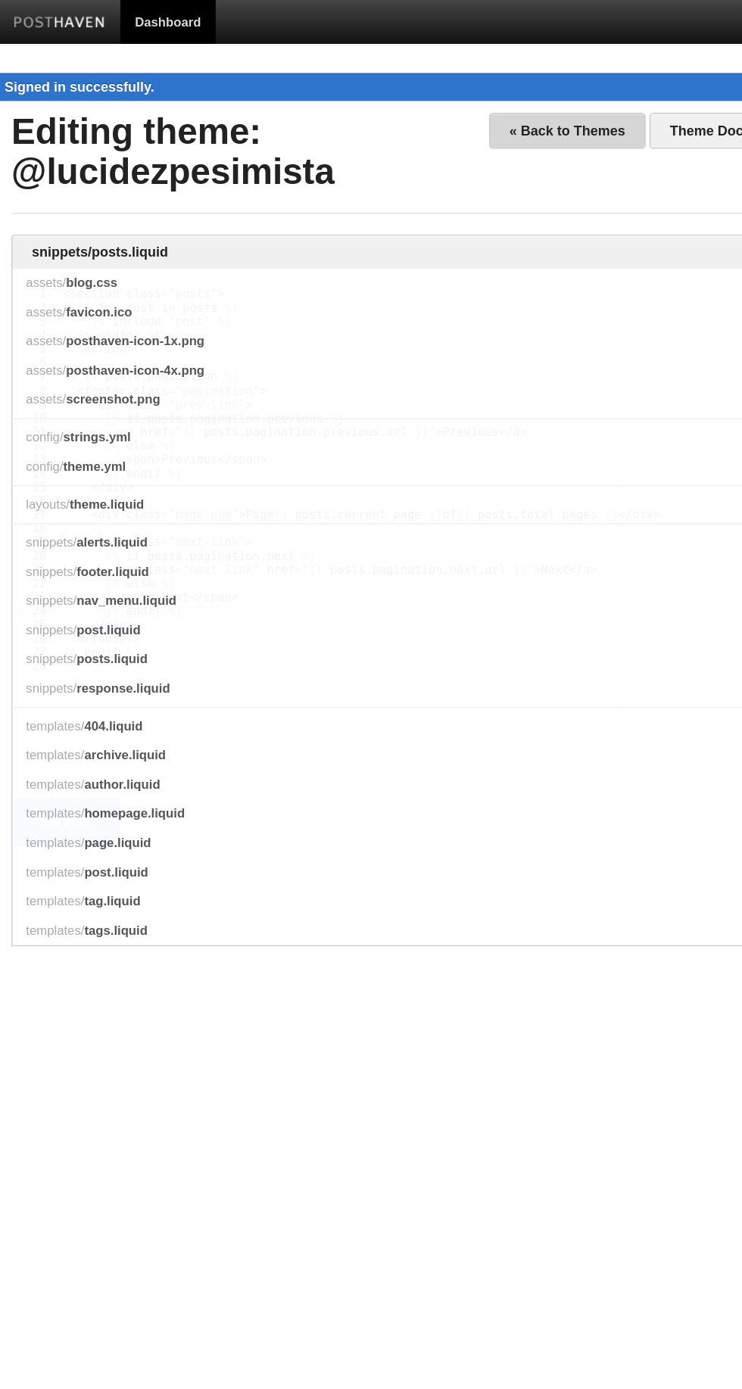
click at [449, 102] on link "« Back to Themes" at bounding box center [444, 102] width 122 height 28
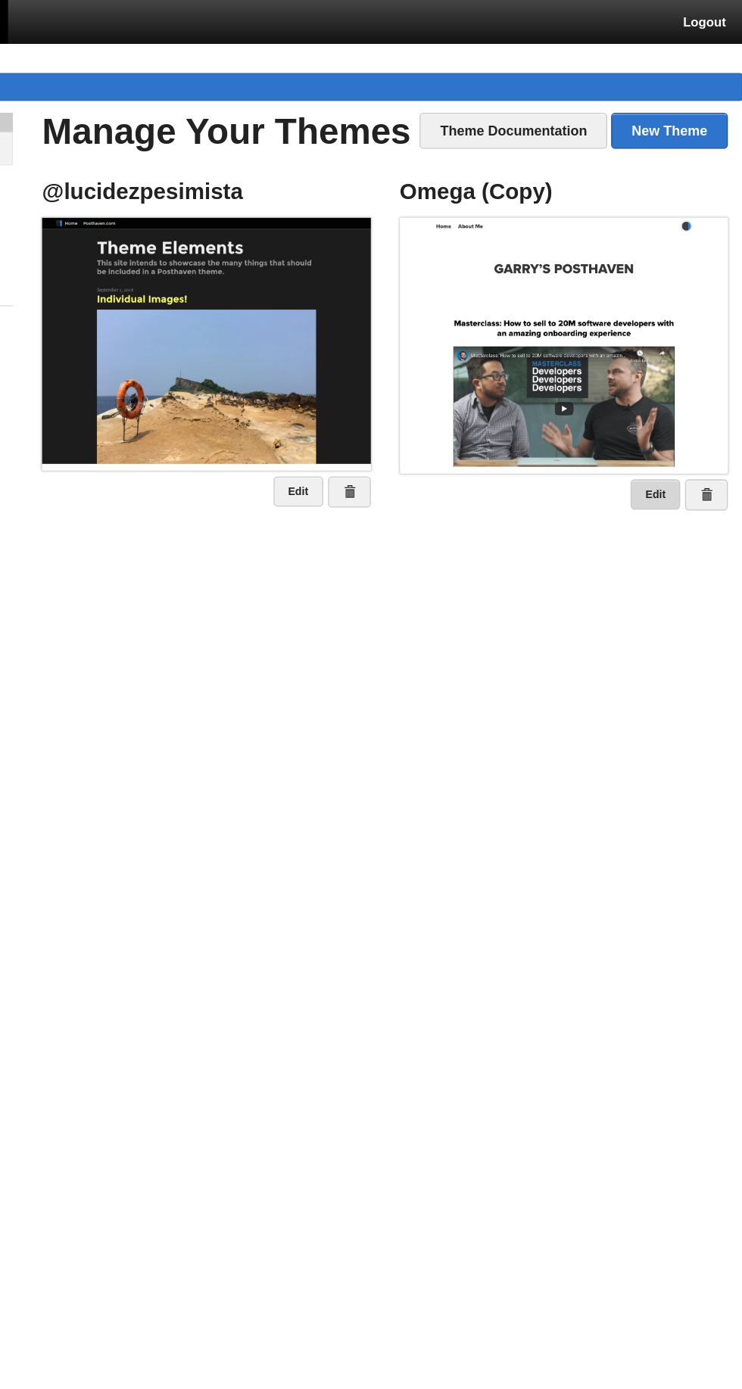
click at [678, 381] on link "Edit" at bounding box center [674, 384] width 39 height 23
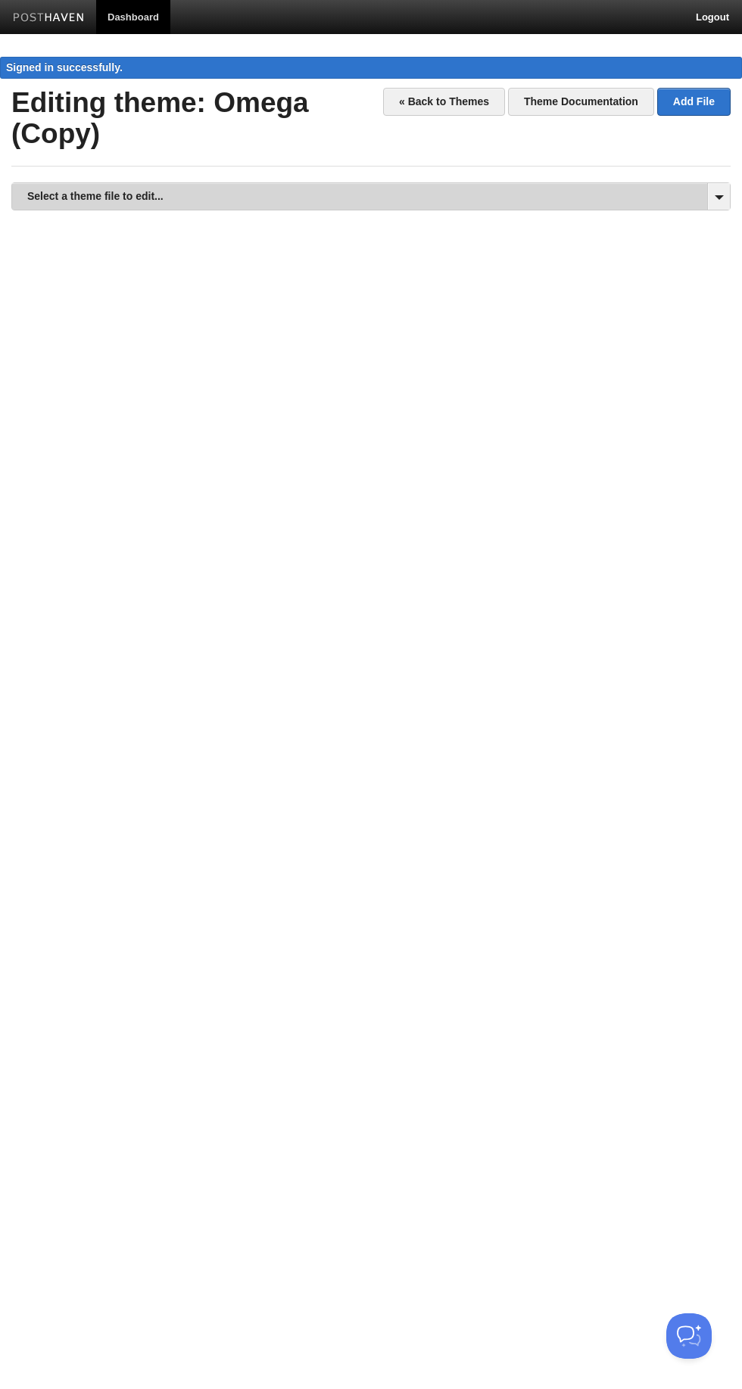
click at [474, 183] on link "Select a theme file to edit..." at bounding box center [371, 196] width 718 height 27
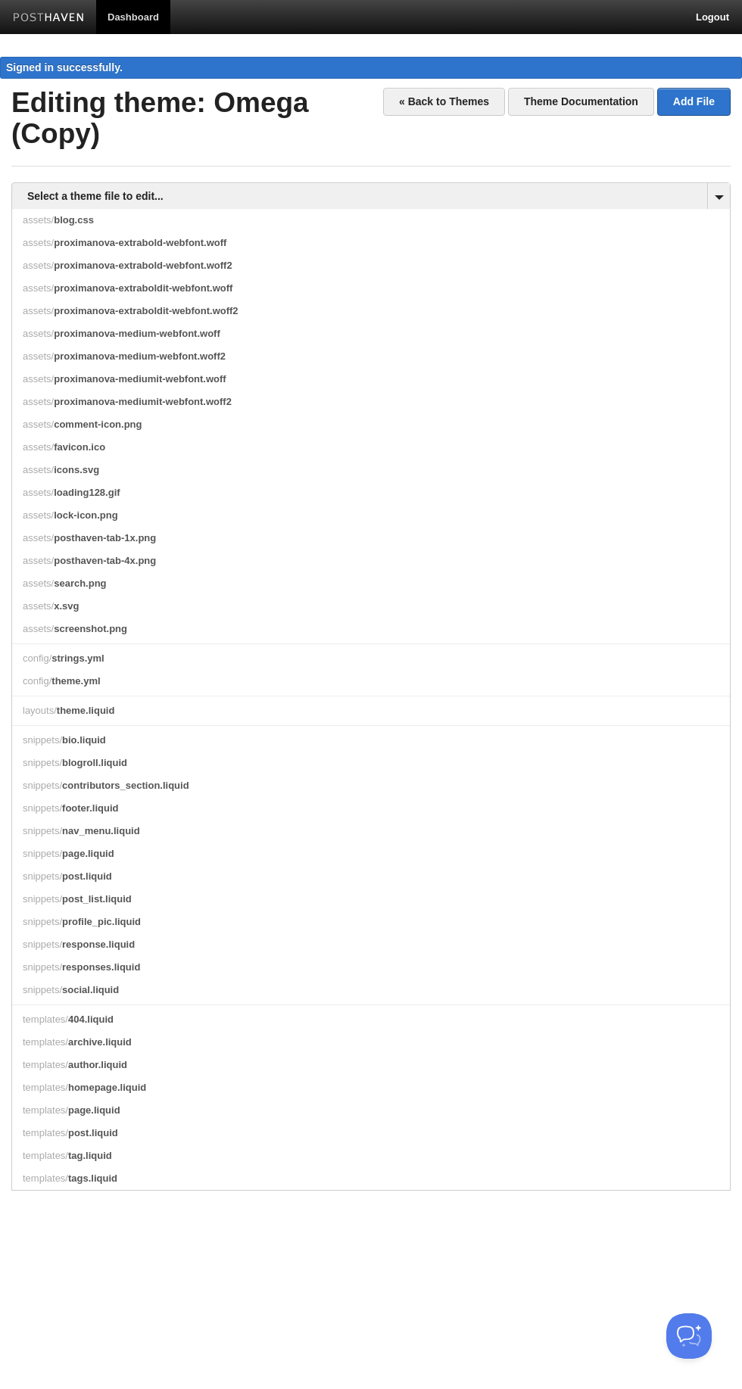
click at [719, 183] on span at bounding box center [718, 196] width 23 height 27
click at [625, 209] on link "assets/ blog.css" at bounding box center [371, 220] width 718 height 23
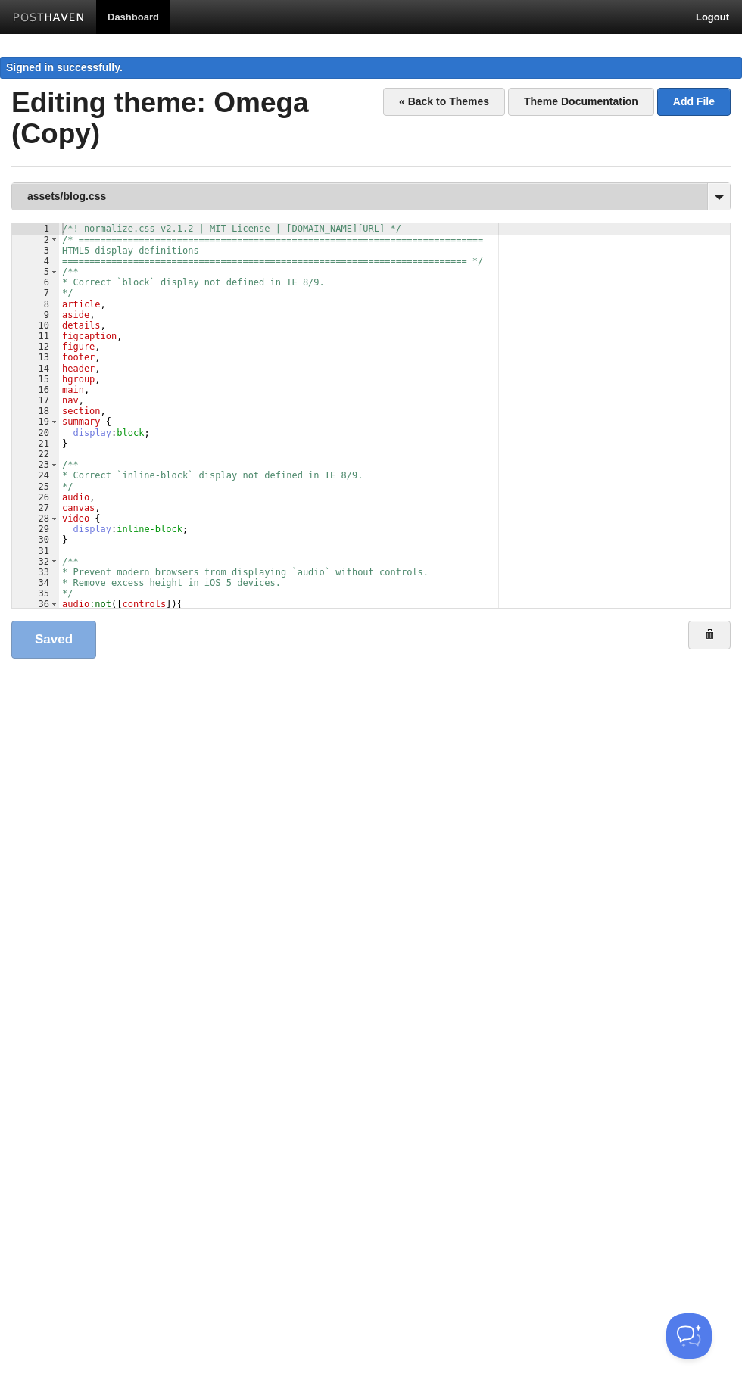
click at [684, 183] on link "assets/blog.css" at bounding box center [371, 196] width 718 height 27
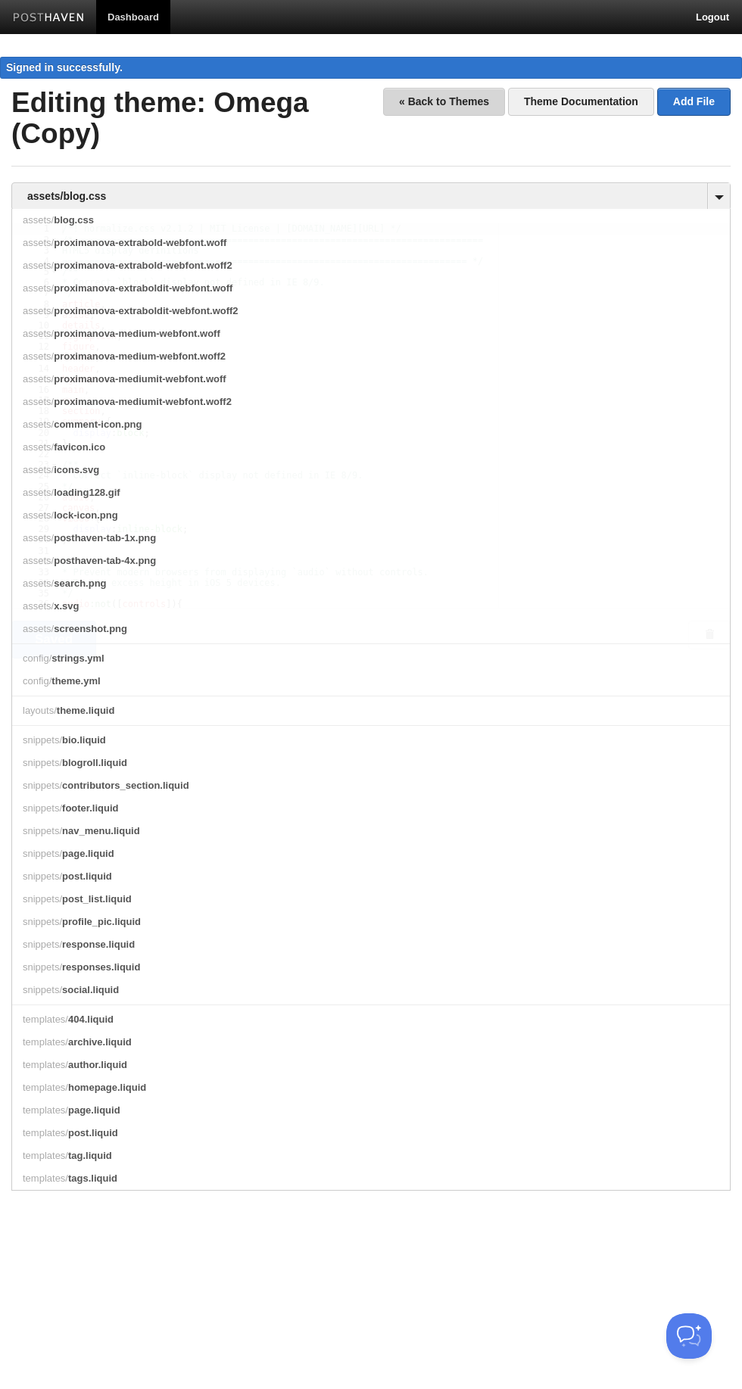
click at [426, 106] on link "« Back to Themes" at bounding box center [444, 102] width 122 height 28
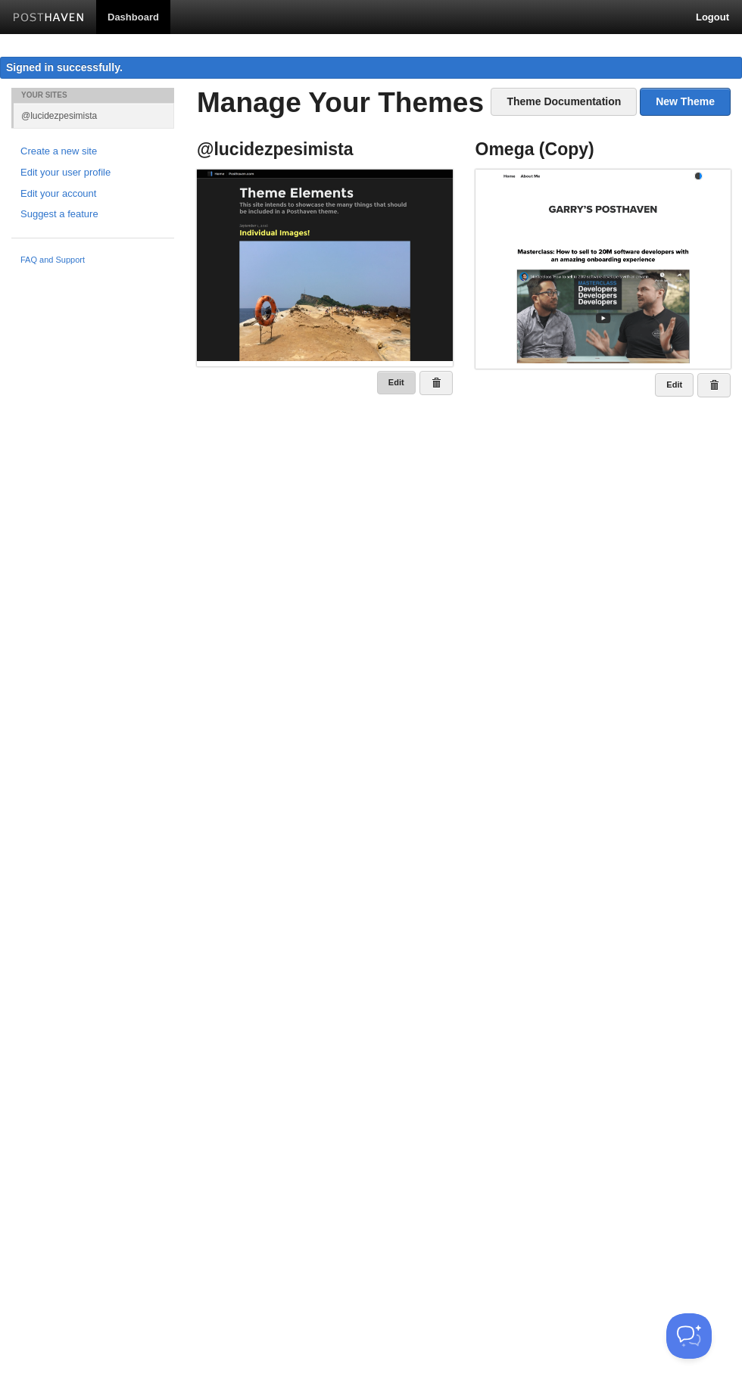
click at [398, 381] on link "Edit" at bounding box center [396, 382] width 39 height 23
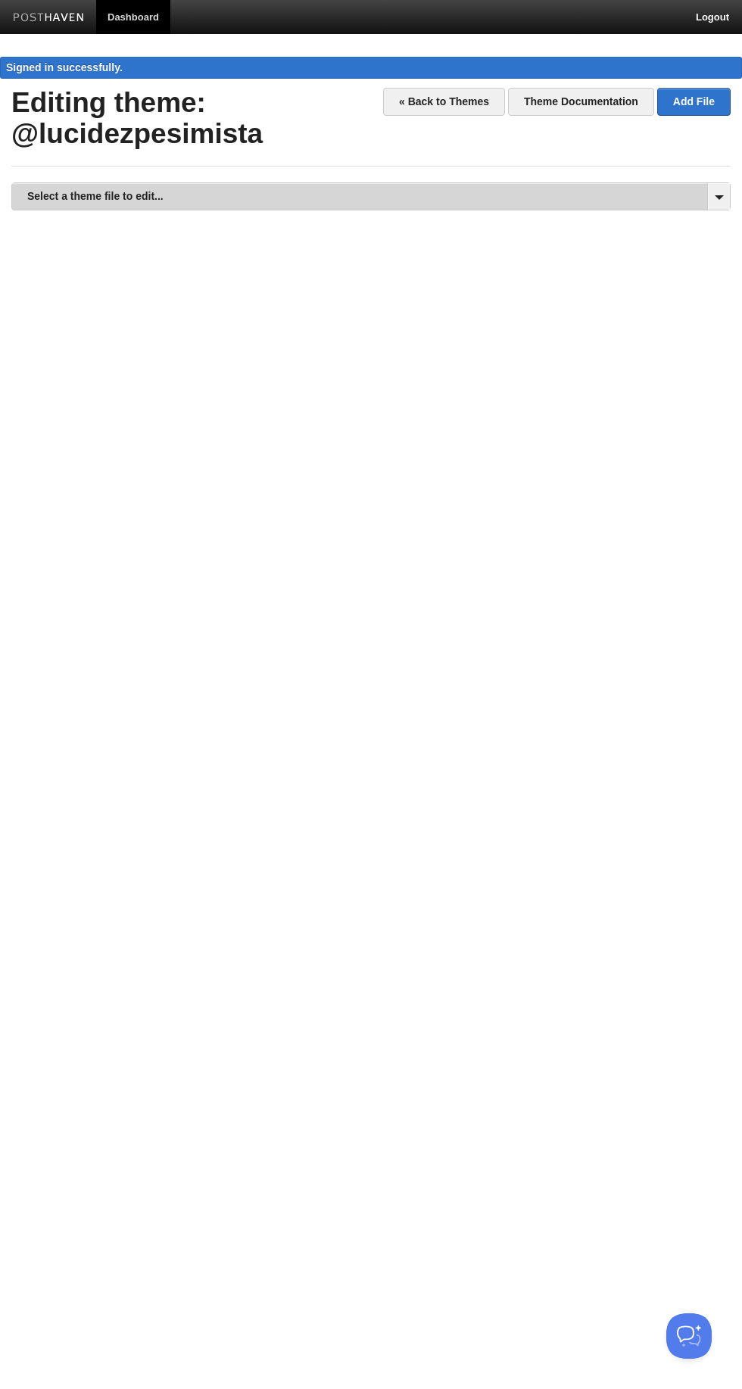
click at [61, 201] on link "Select a theme file to edit..." at bounding box center [371, 196] width 718 height 27
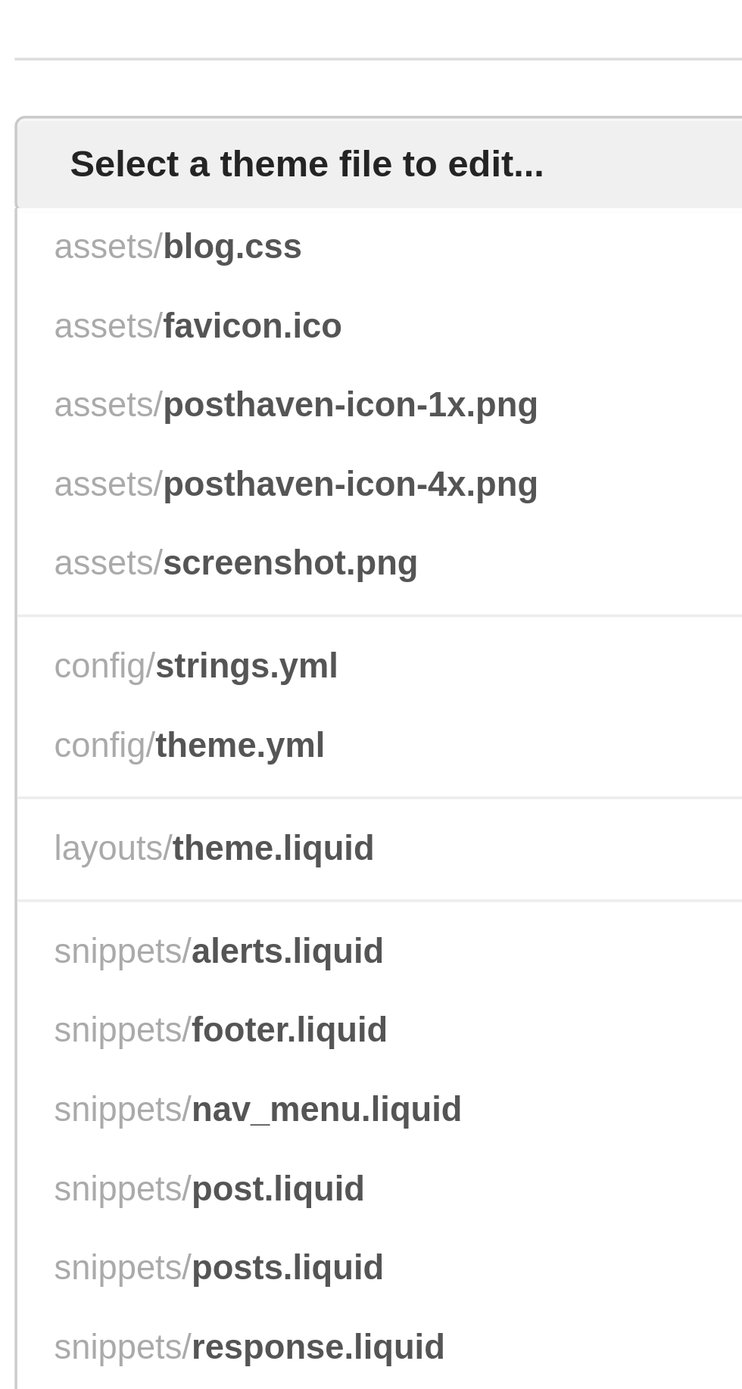
click at [66, 224] on span "blog.css" at bounding box center [74, 219] width 40 height 11
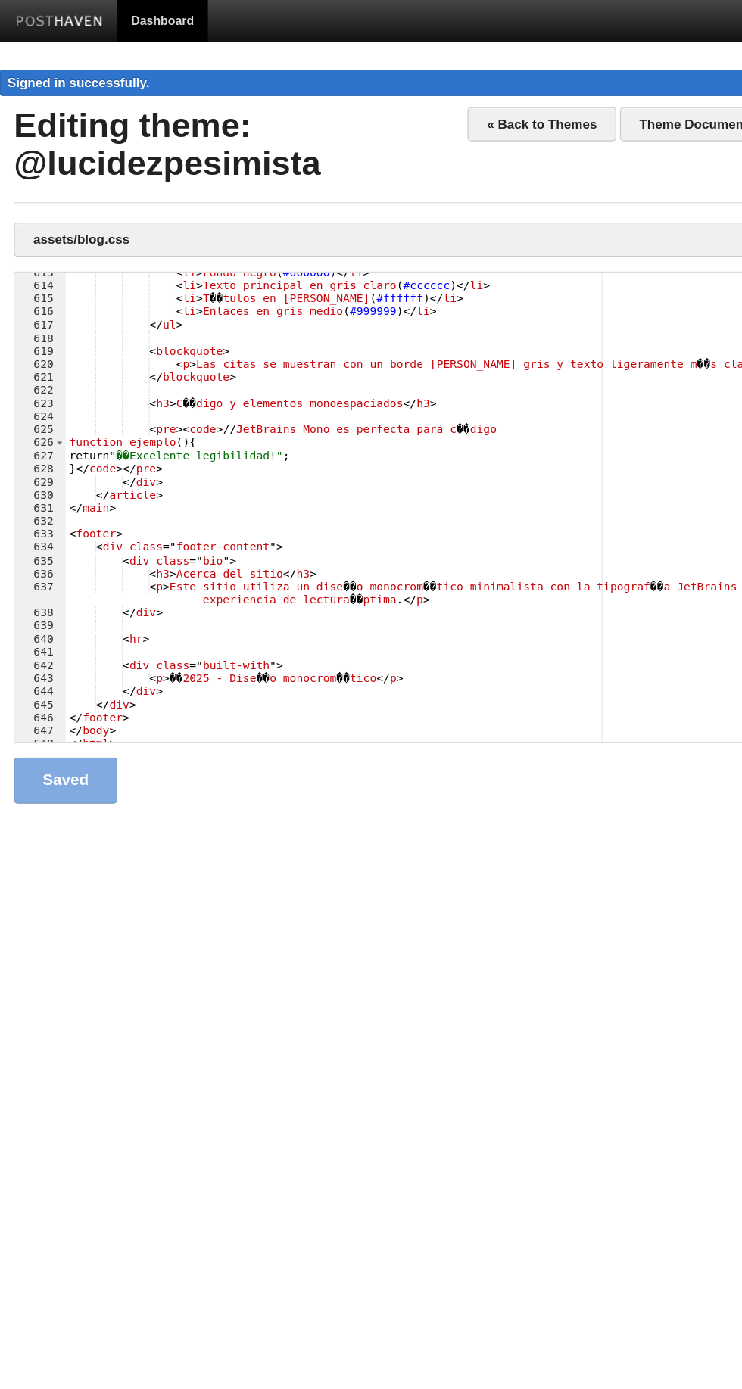
scroll to position [6953, 0]
click at [429, 96] on link "« Back to Themes" at bounding box center [444, 102] width 122 height 28
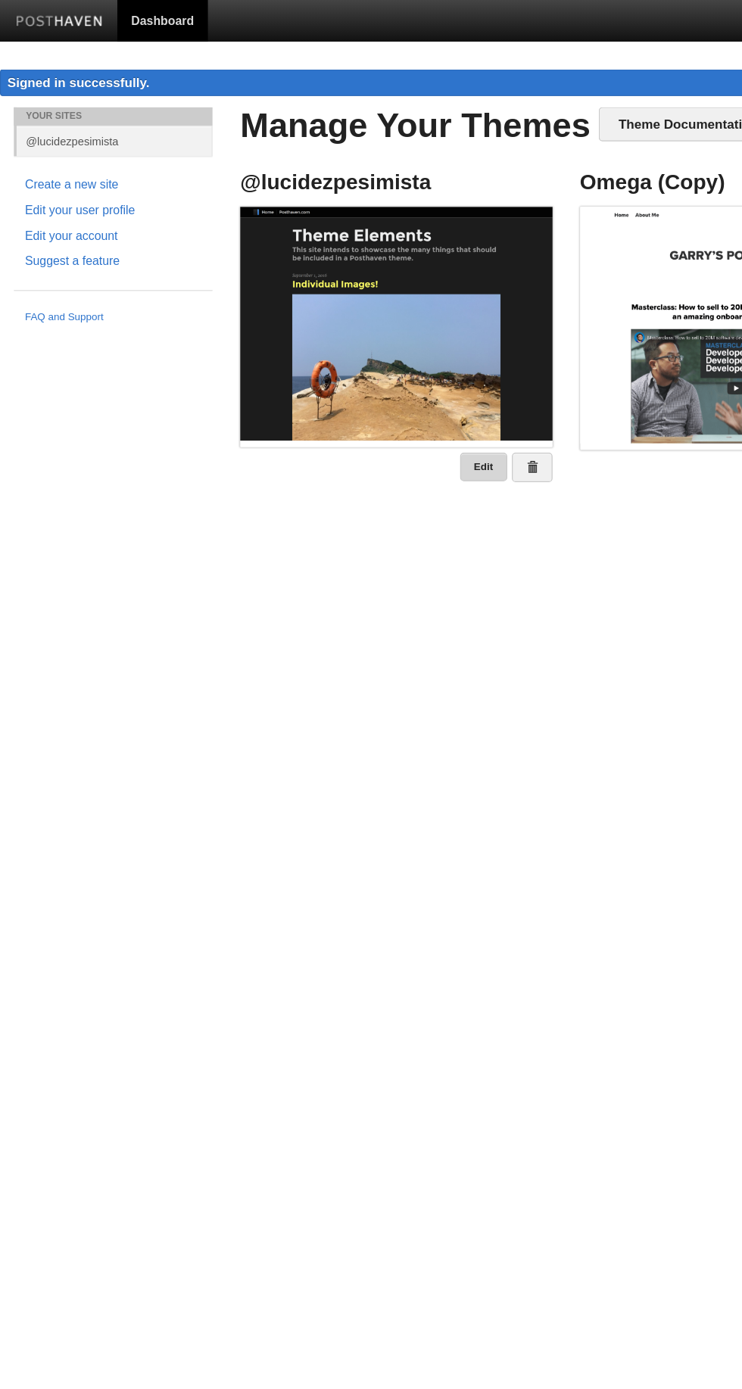
click at [386, 382] on link "Edit" at bounding box center [396, 382] width 39 height 23
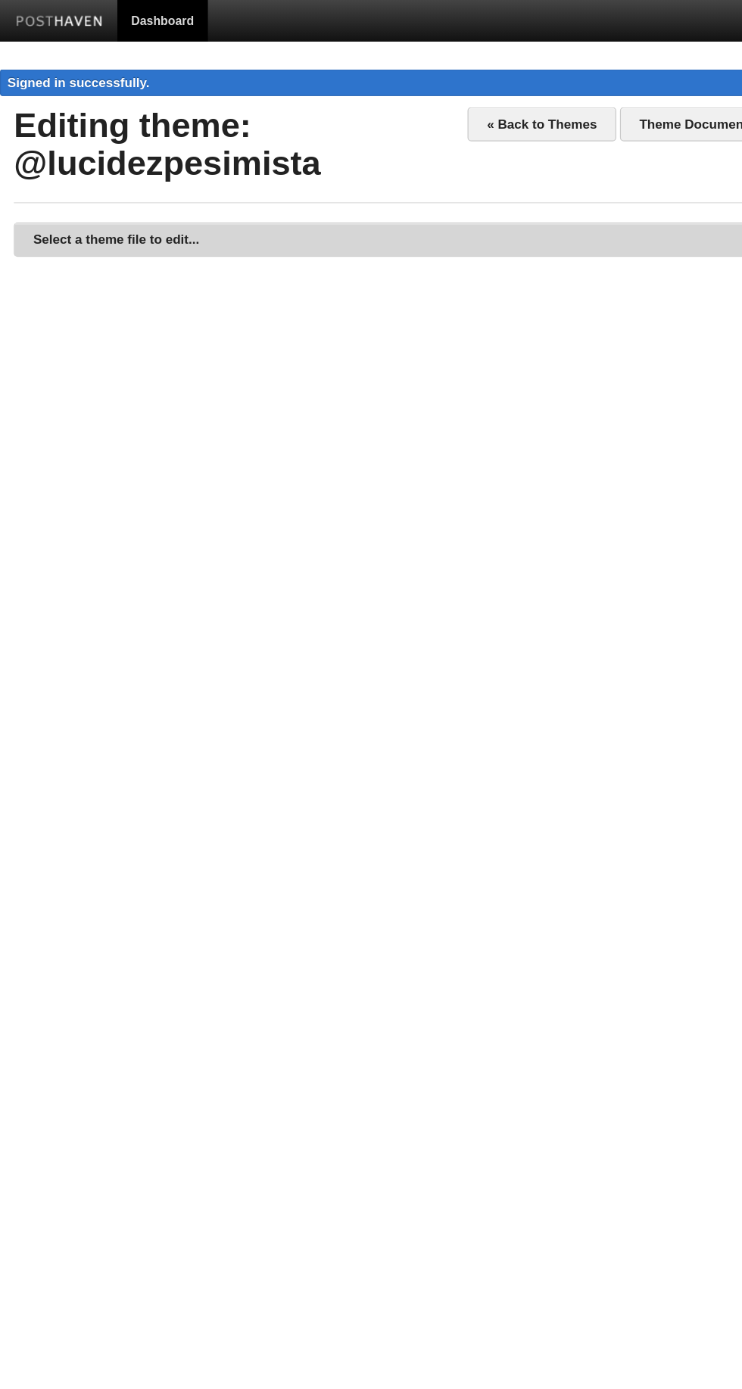
click at [63, 202] on link "Select a theme file to edit..." at bounding box center [371, 196] width 718 height 27
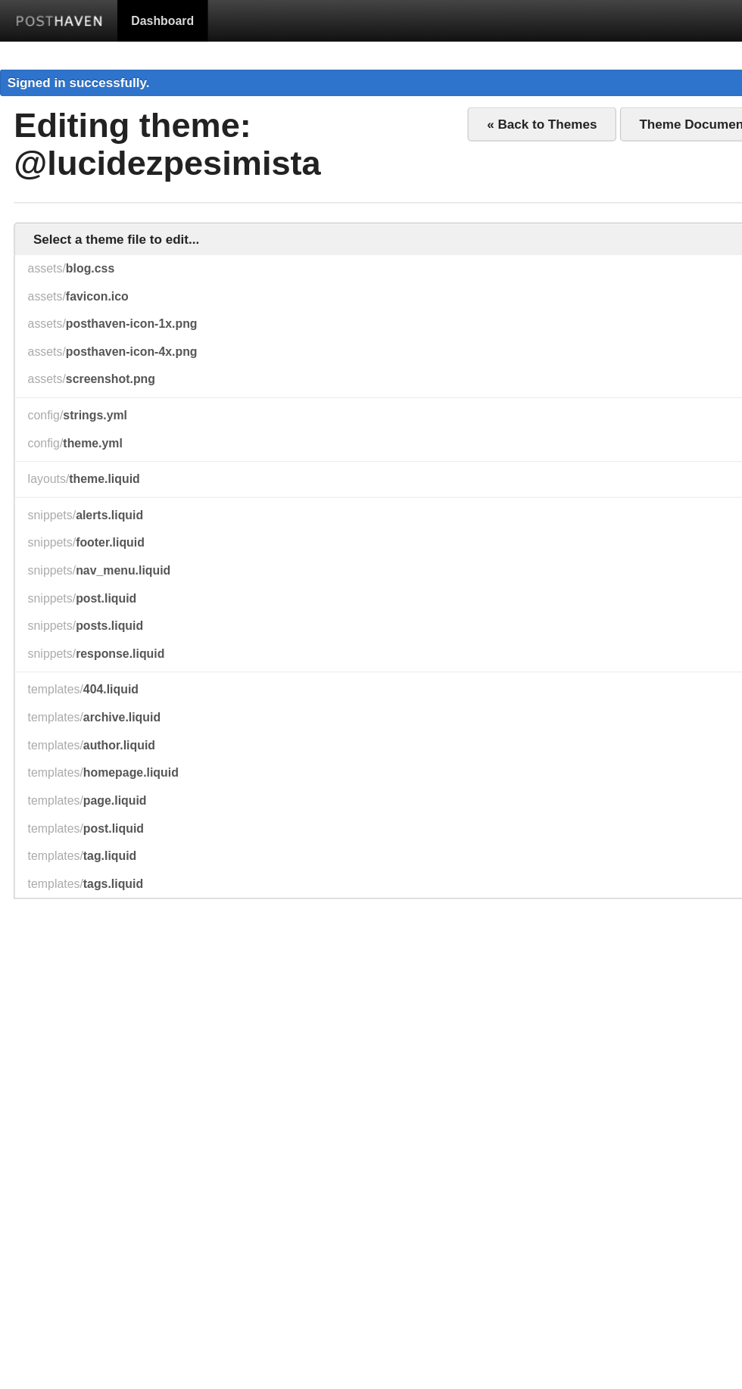
click at [48, 444] on span "snippets/" at bounding box center [42, 444] width 39 height 11
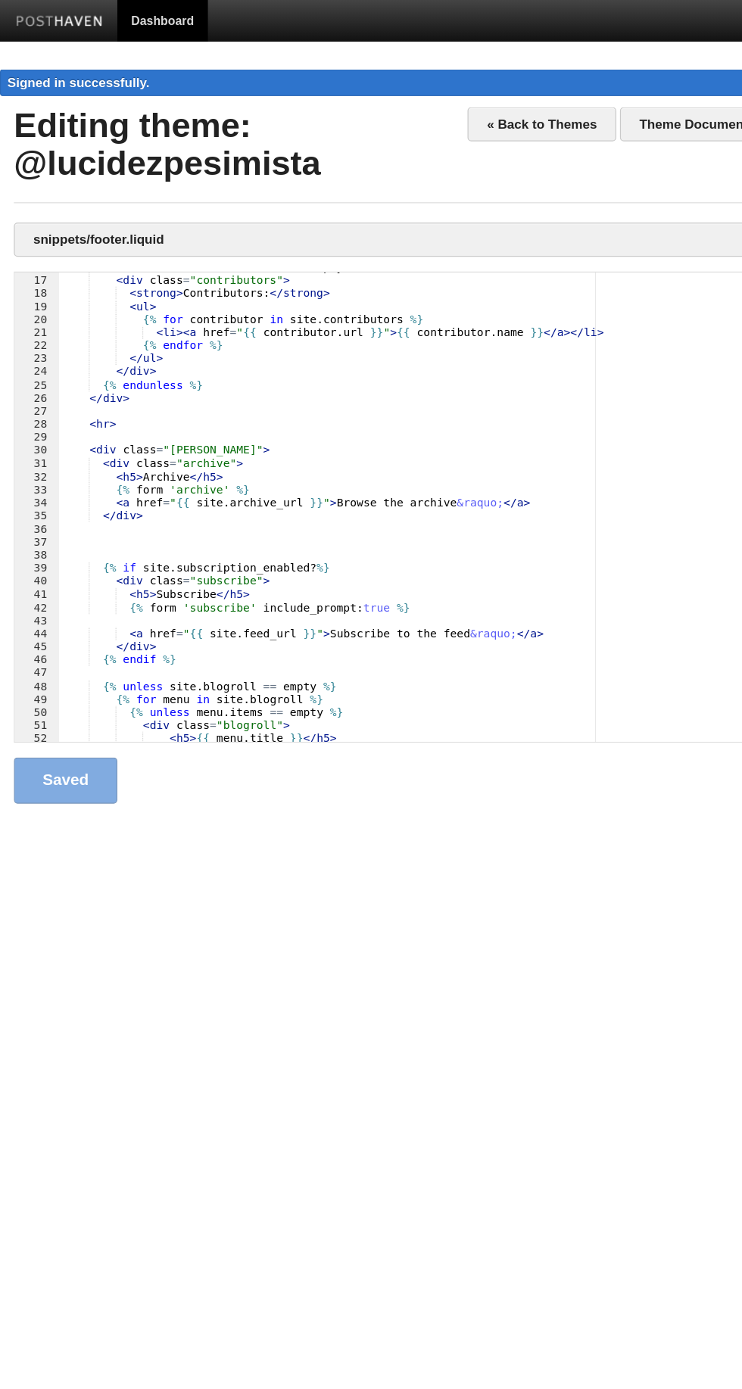
scroll to position [173, 0]
click at [186, 476] on div "< div class = "contributors" > < strong > Contributors: </ strong > < ul > {% f…" at bounding box center [389, 426] width 682 height 407
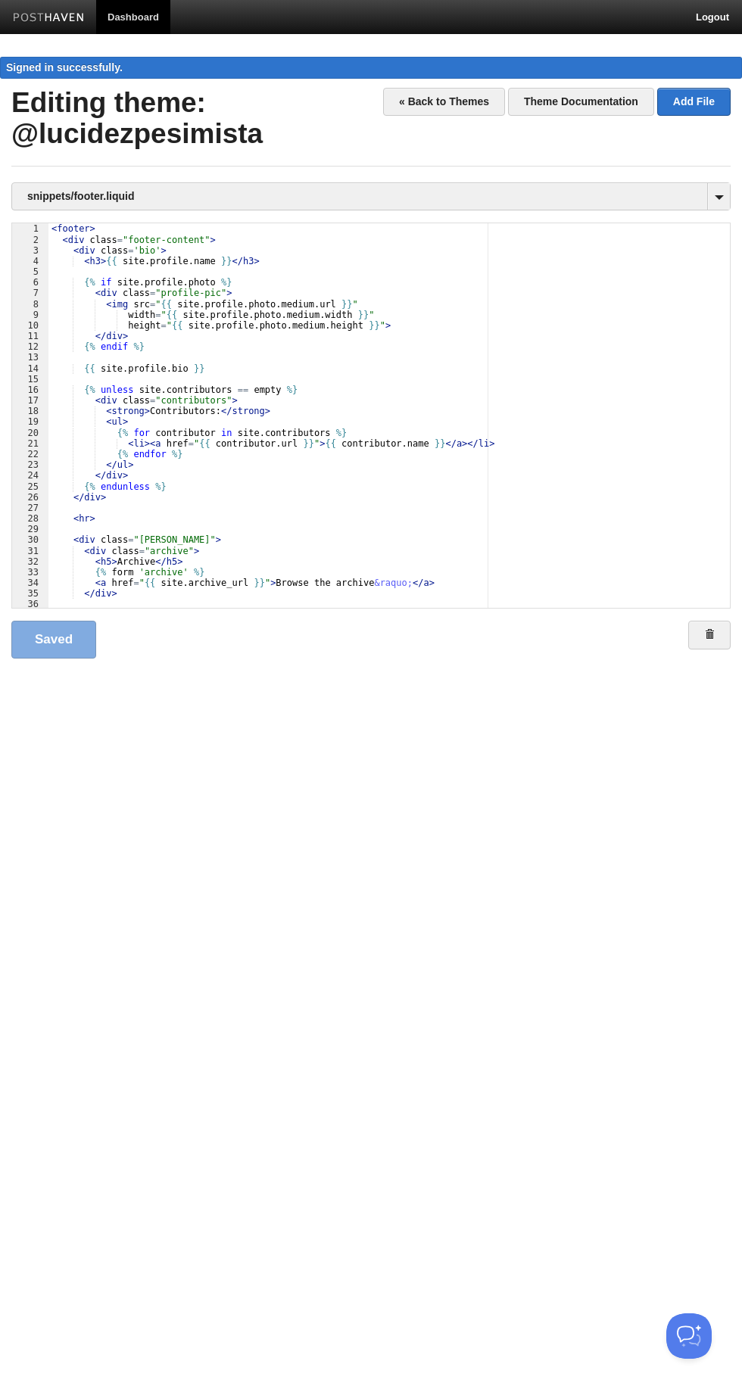
scroll to position [0, 0]
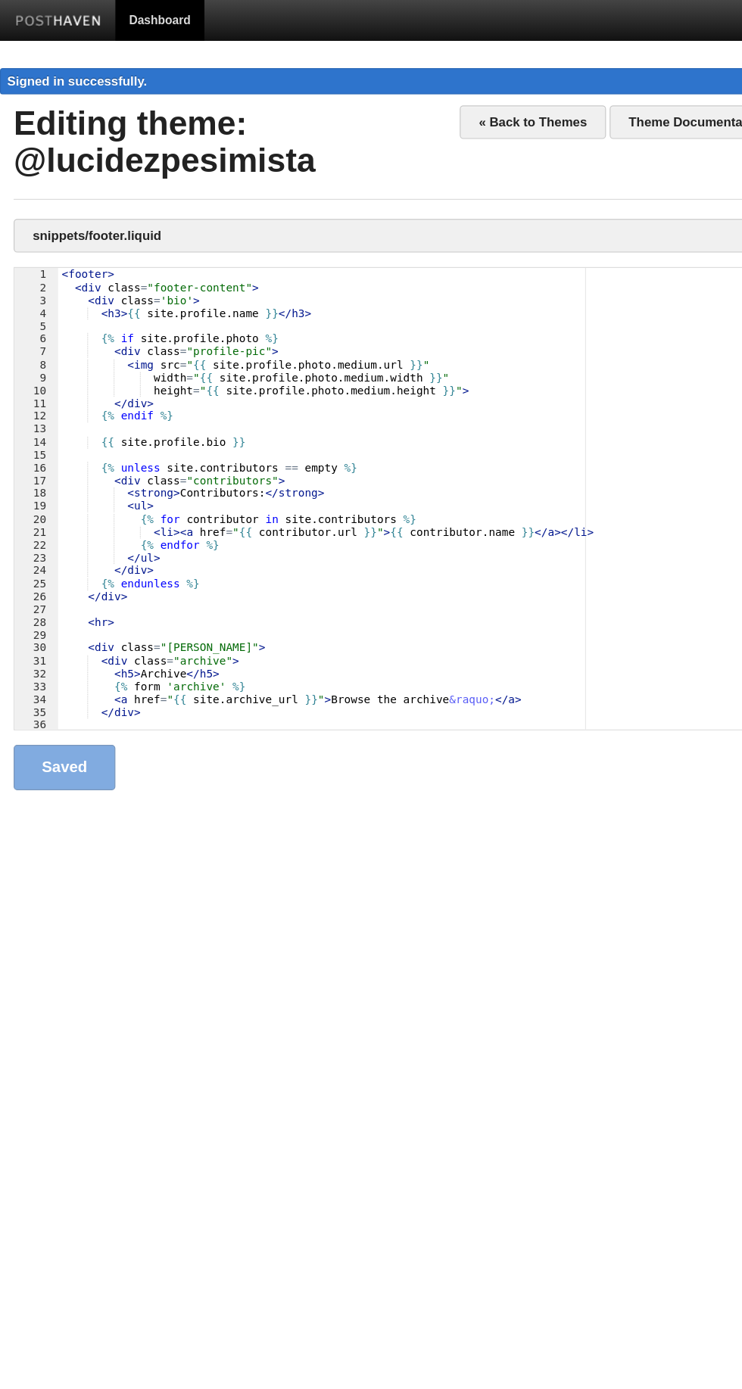
click at [251, 441] on div "< footer > < div class = "footer-content" > < div class = 'bio' > < h3 > {{ sit…" at bounding box center [389, 426] width 682 height 407
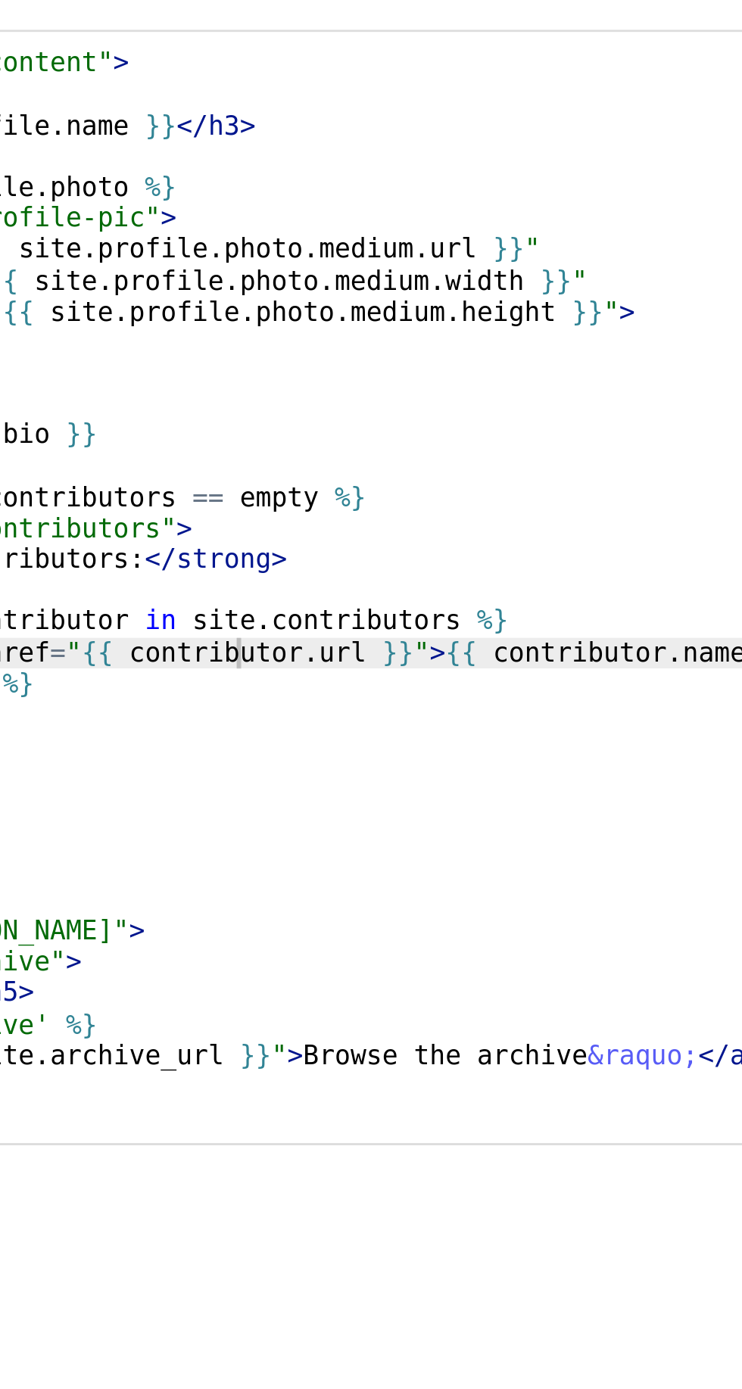
scroll to position [5, 0]
